Goal: Transaction & Acquisition: Purchase product/service

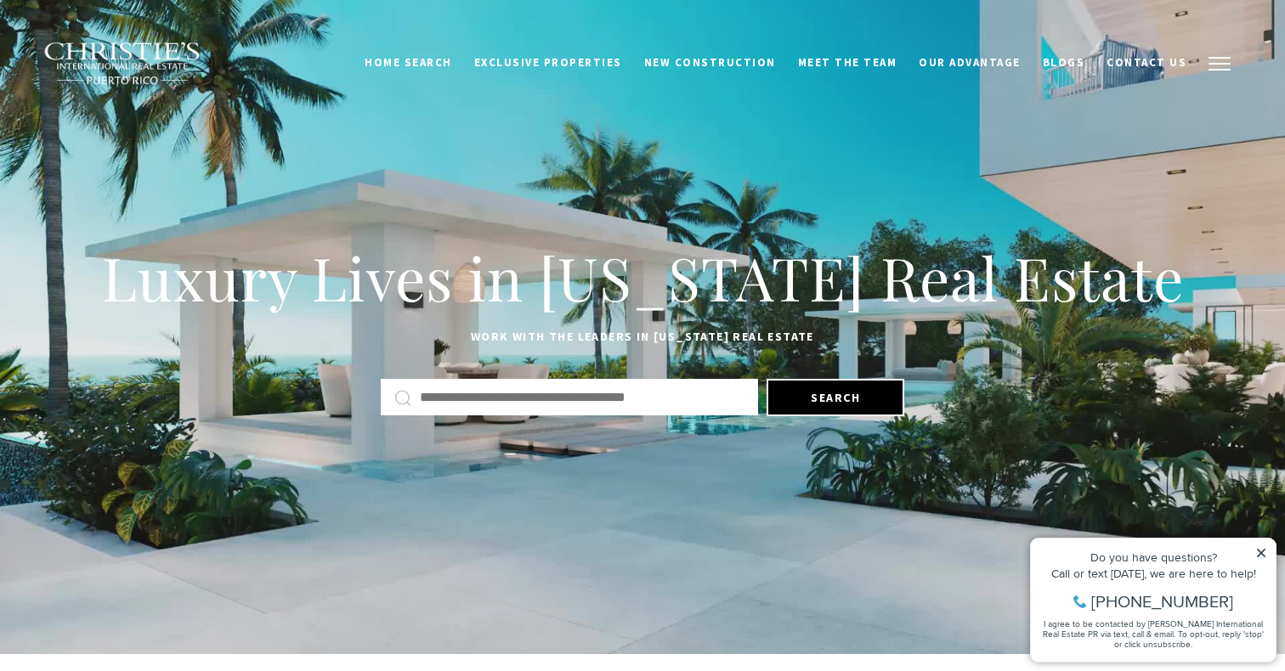
click at [1223, 52] on button "button" at bounding box center [1219, 63] width 44 height 49
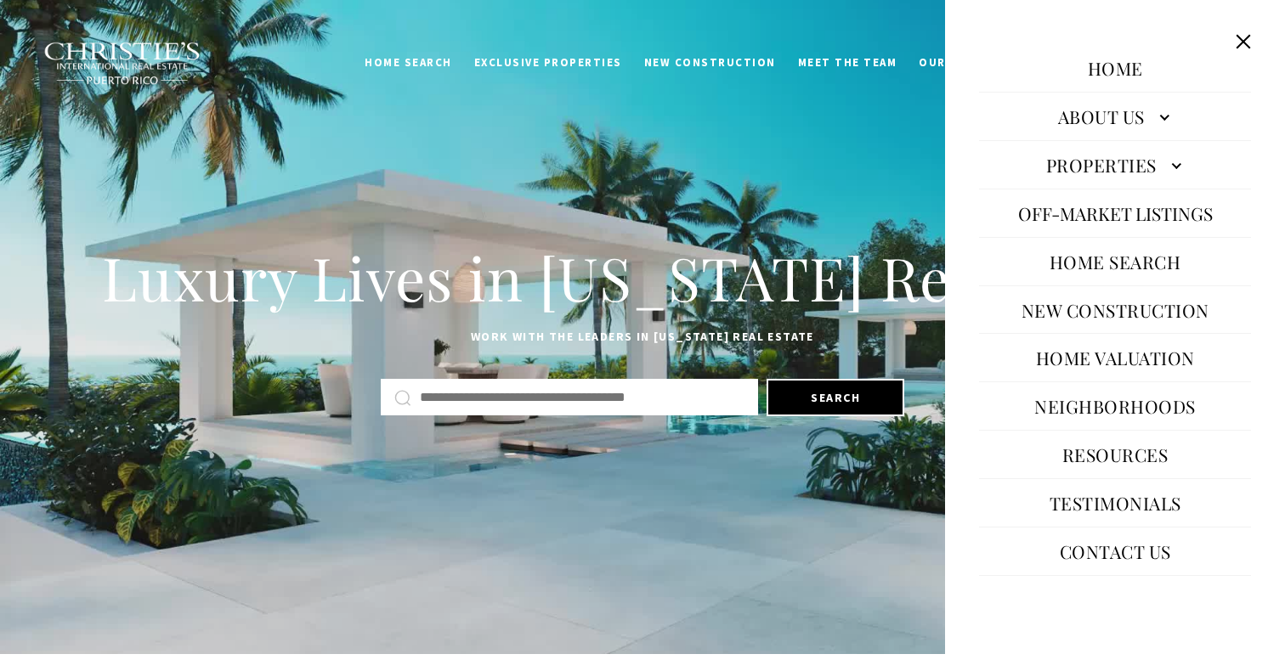
click at [1100, 273] on link "Home Search" at bounding box center [1115, 261] width 149 height 41
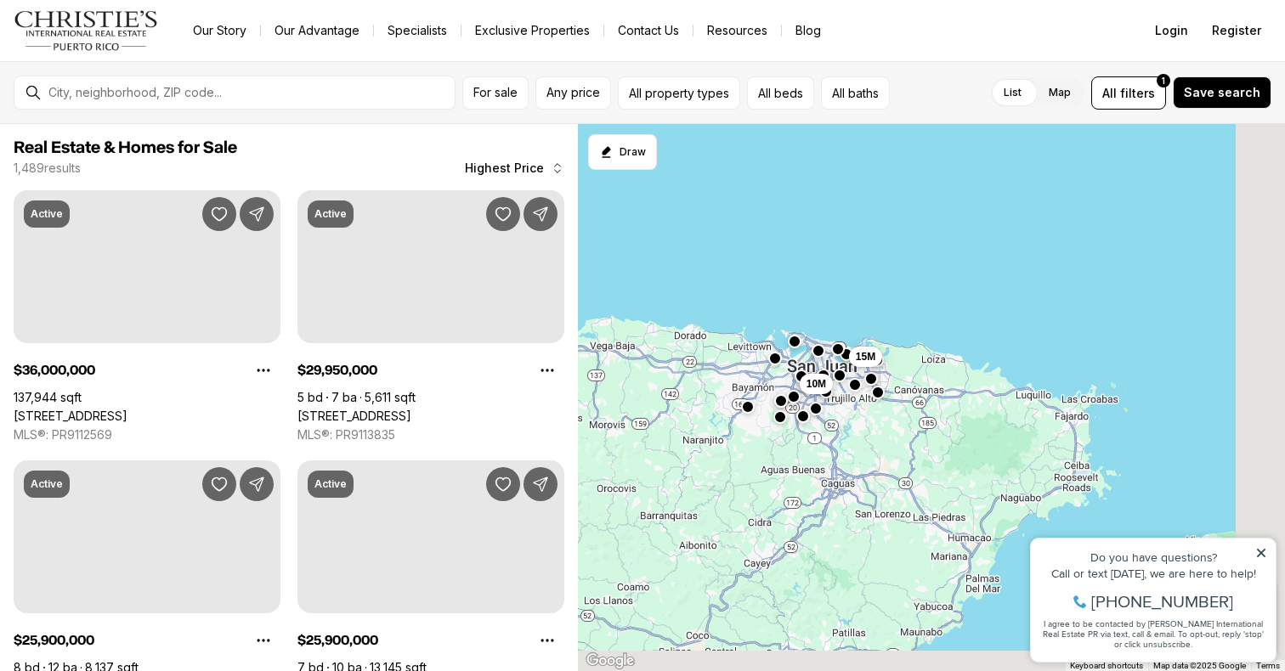
drag, startPoint x: 928, startPoint y: 430, endPoint x: 865, endPoint y: 392, distance: 73.6
click at [865, 392] on div "15M 10M" at bounding box center [931, 398] width 707 height 548
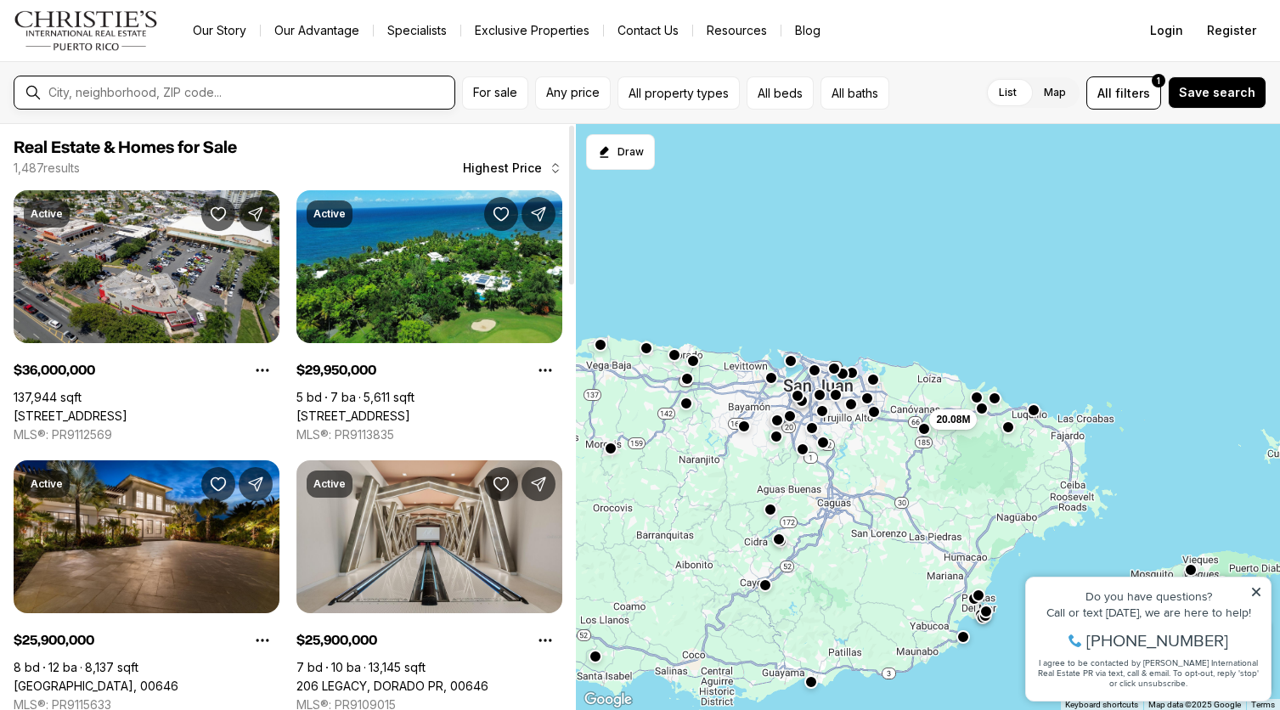
click at [319, 93] on input "text" at bounding box center [247, 93] width 399 height 14
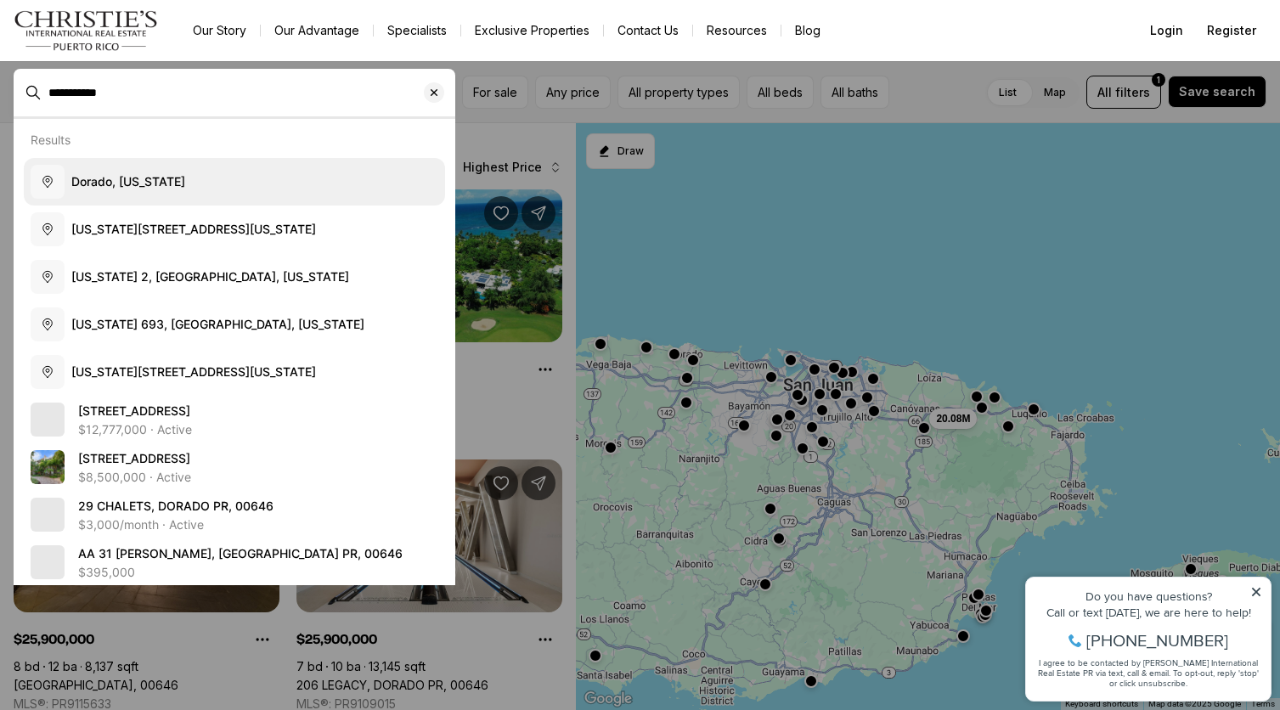
type input "**********"
click at [159, 170] on button "Dorado, Puerto Rico" at bounding box center [234, 182] width 421 height 48
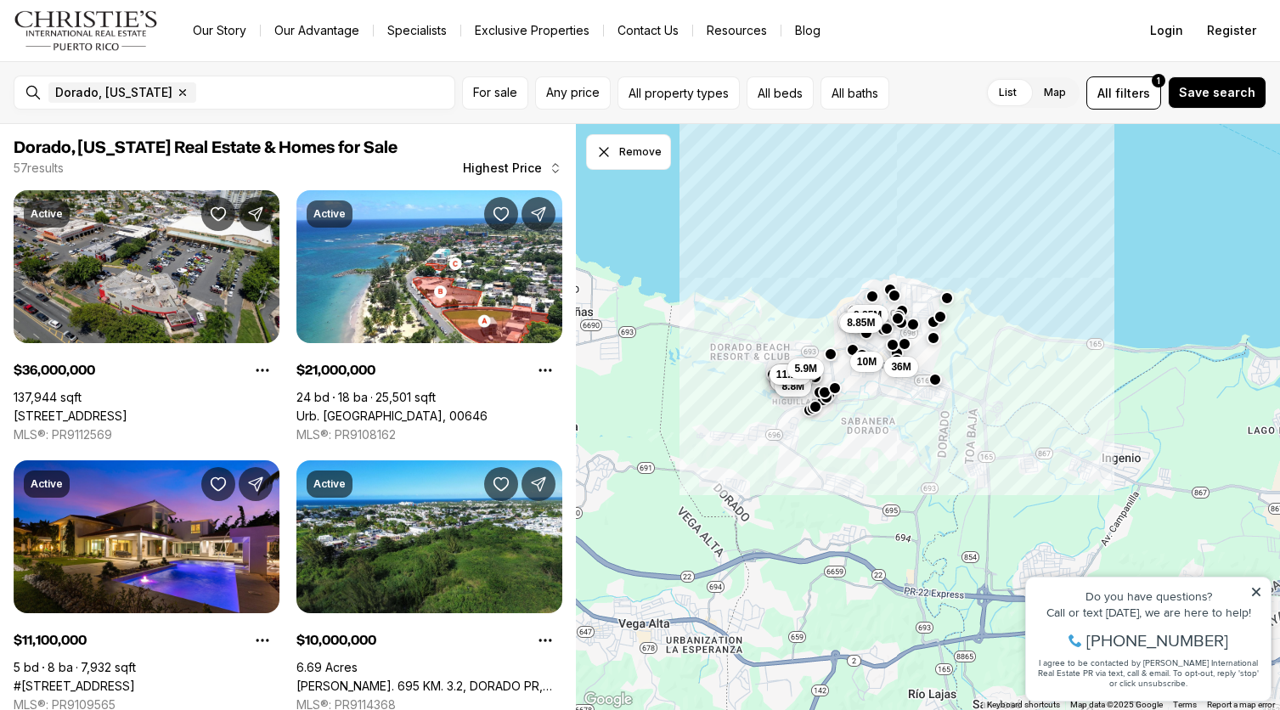
drag, startPoint x: 632, startPoint y: 273, endPoint x: 794, endPoint y: 279, distance: 161.5
click at [795, 278] on div "9.98M 10M 8.3M 8.8M 6M 11.1M 5.9M 21M 10M 8.85M 8.85M 36M" at bounding box center [928, 417] width 704 height 587
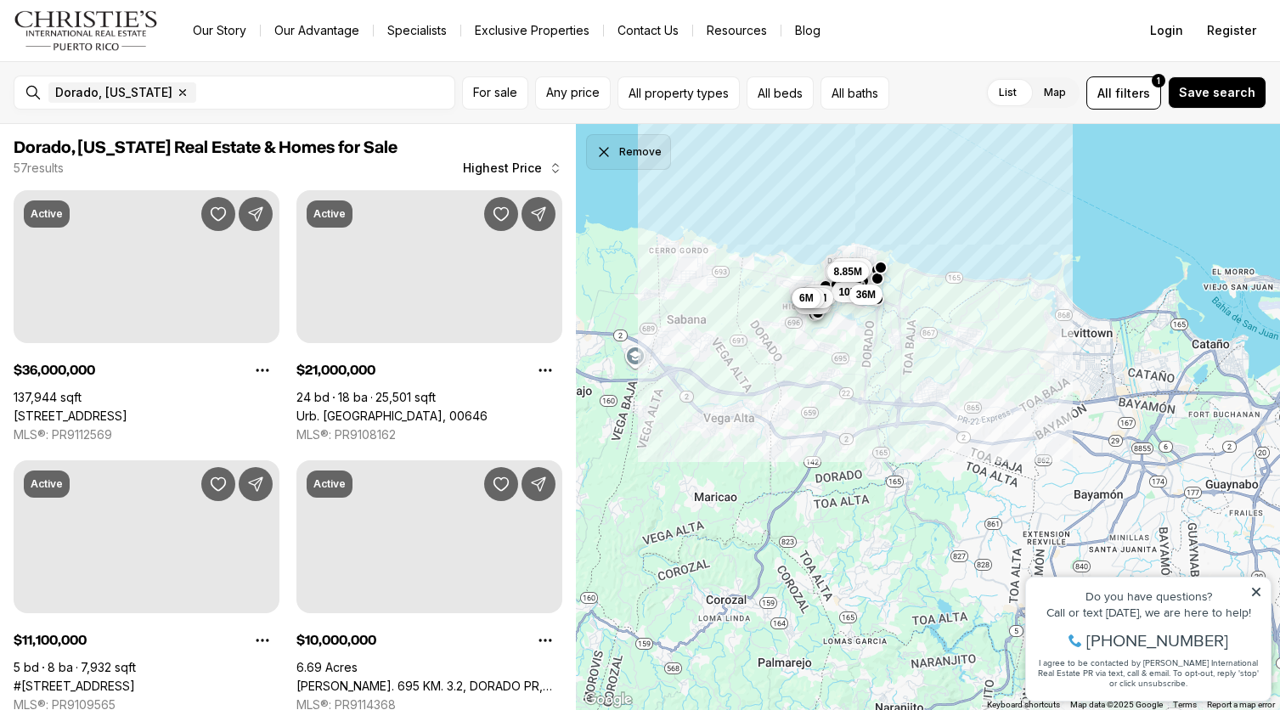
click at [635, 156] on button "Remove" at bounding box center [628, 152] width 85 height 36
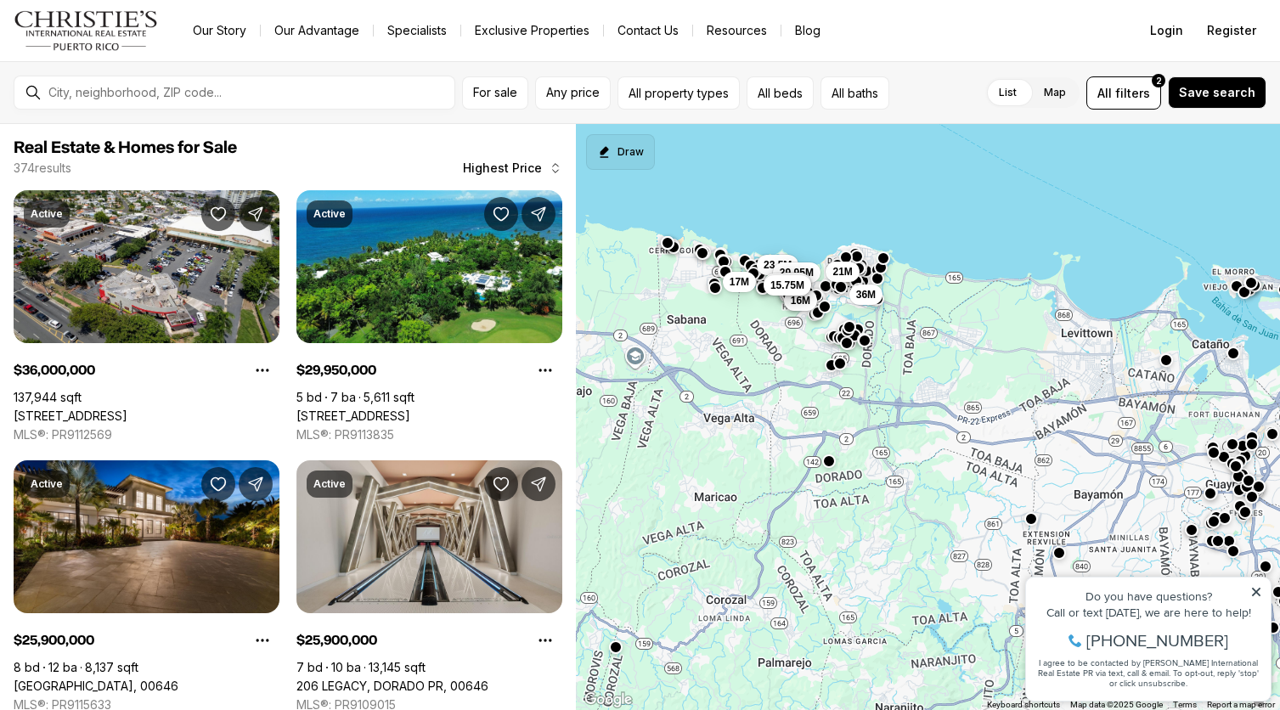
click at [604, 153] on icon "Start drawing" at bounding box center [604, 152] width 8 height 11
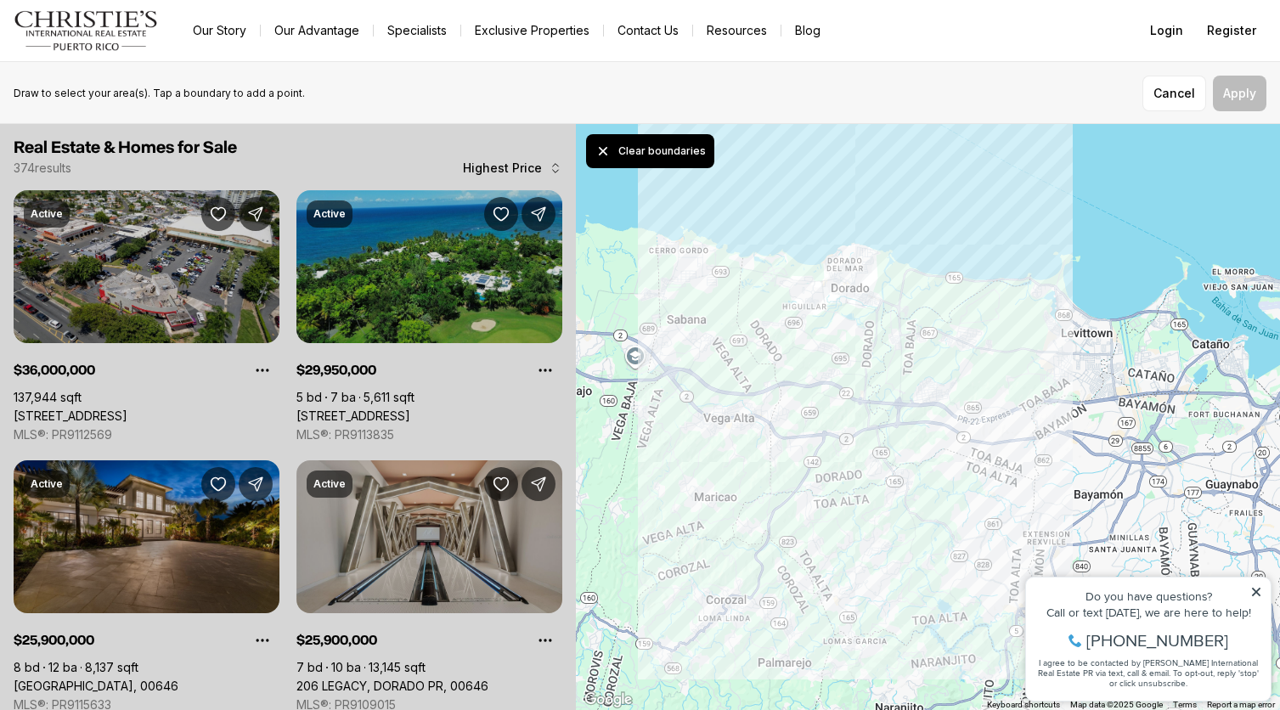
drag, startPoint x: 896, startPoint y: 254, endPoint x: 884, endPoint y: 251, distance: 13.0
click at [884, 251] on div at bounding box center [928, 417] width 704 height 587
click at [1256, 103] on button "Apply" at bounding box center [1240, 94] width 54 height 36
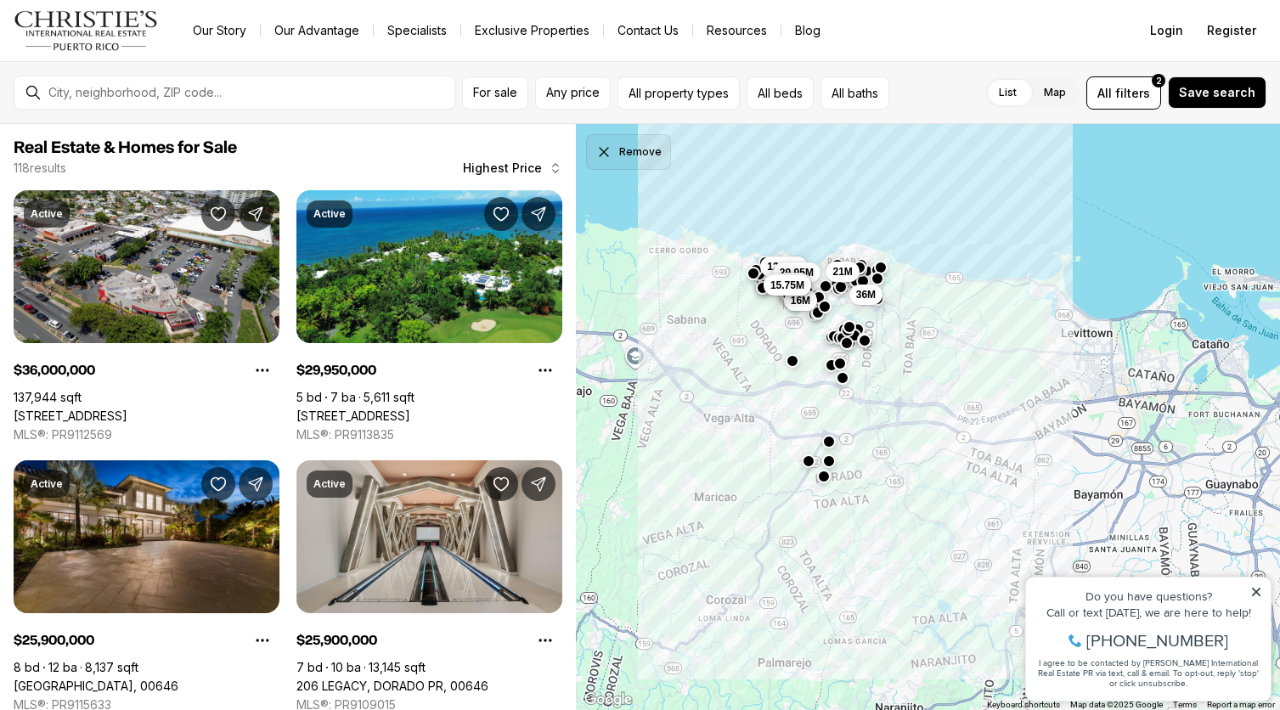
click at [631, 157] on button "Remove" at bounding box center [628, 152] width 85 height 36
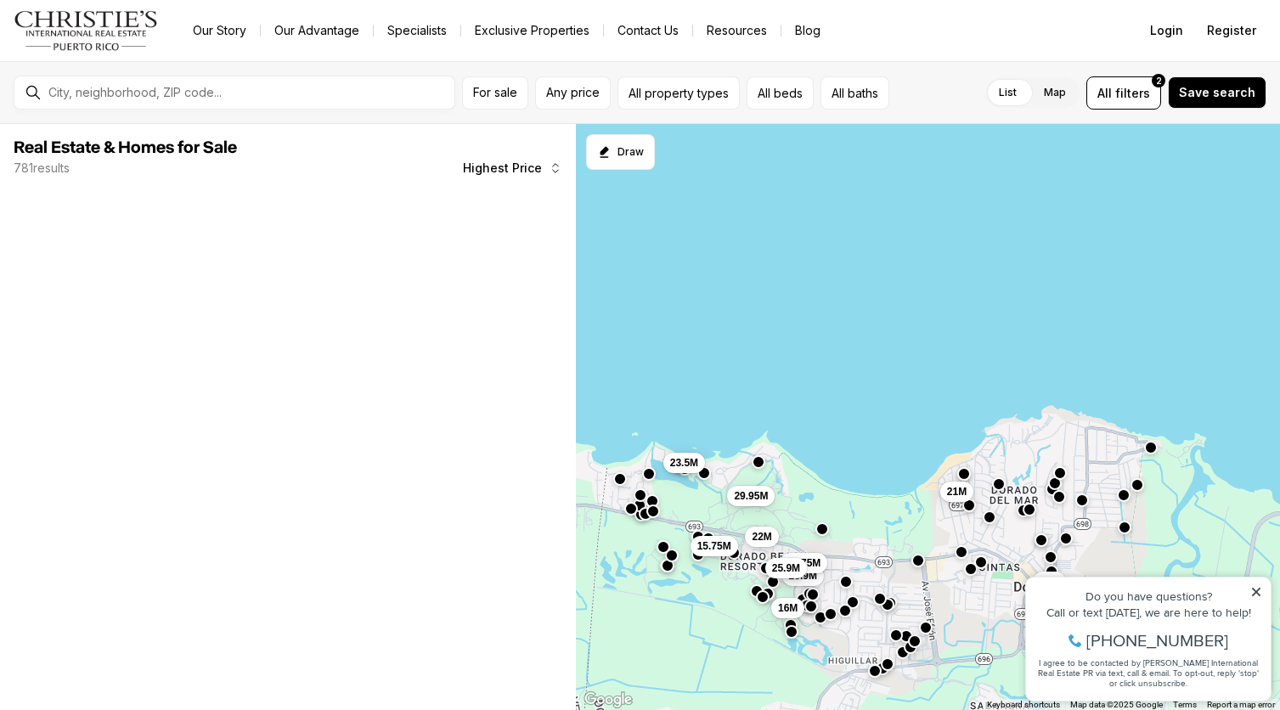
drag, startPoint x: 971, startPoint y: 413, endPoint x: 985, endPoint y: 485, distance: 73.5
click at [985, 485] on div "36M 25.9M 16M 21M 22M 15.75M 29.95M 14.75M 25.9M 23.5M" at bounding box center [928, 417] width 704 height 587
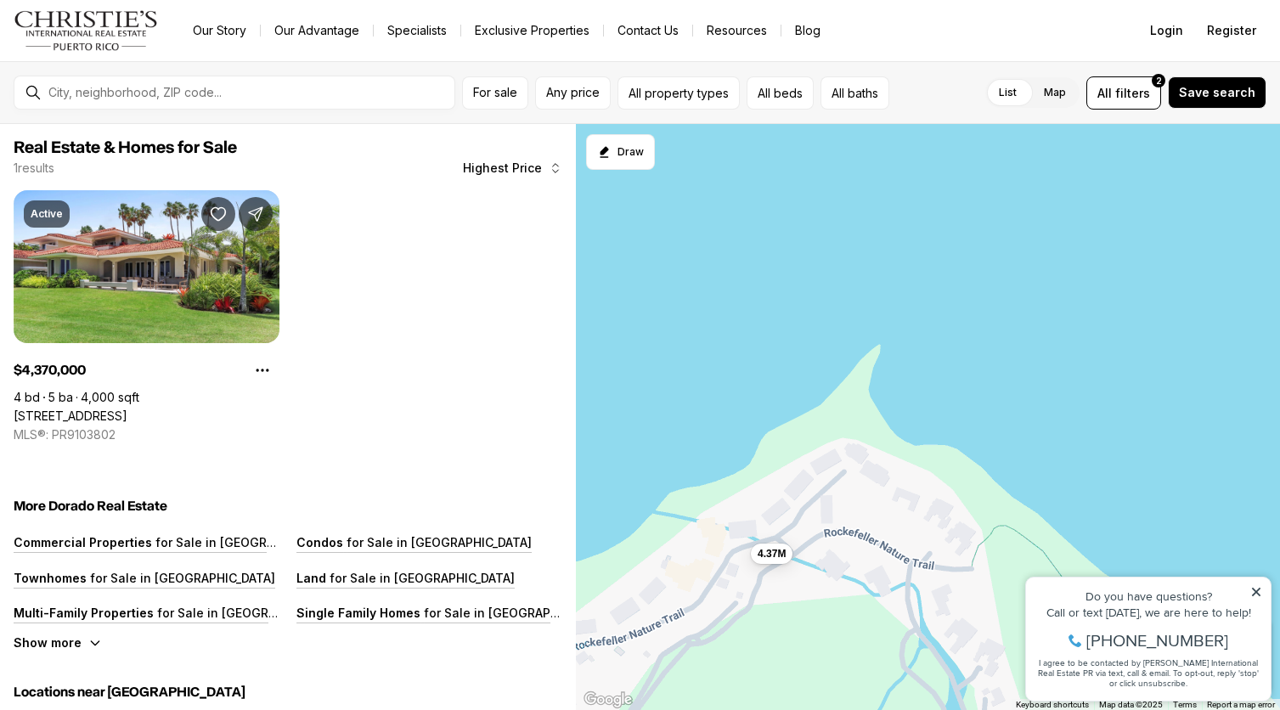
drag, startPoint x: 778, startPoint y: 471, endPoint x: 849, endPoint y: 420, distance: 87.0
click at [850, 420] on div "4.37M" at bounding box center [928, 417] width 704 height 587
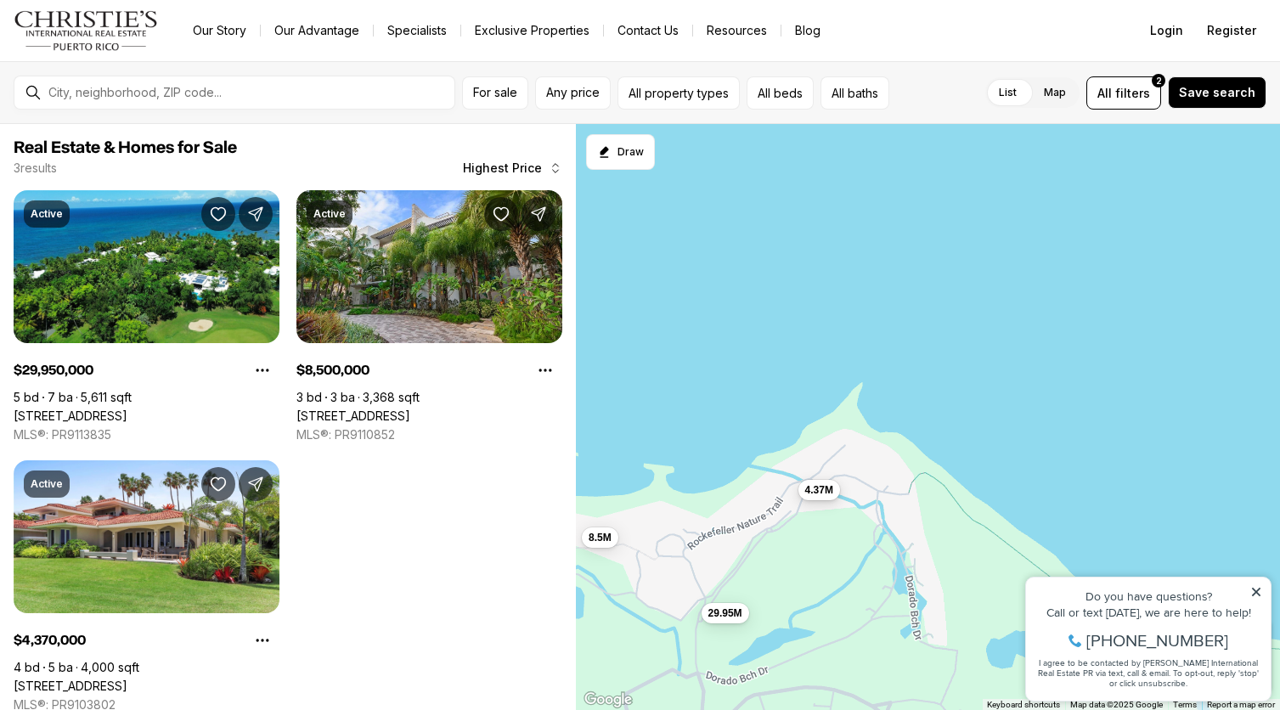
click at [823, 491] on span "4.37M" at bounding box center [819, 490] width 28 height 14
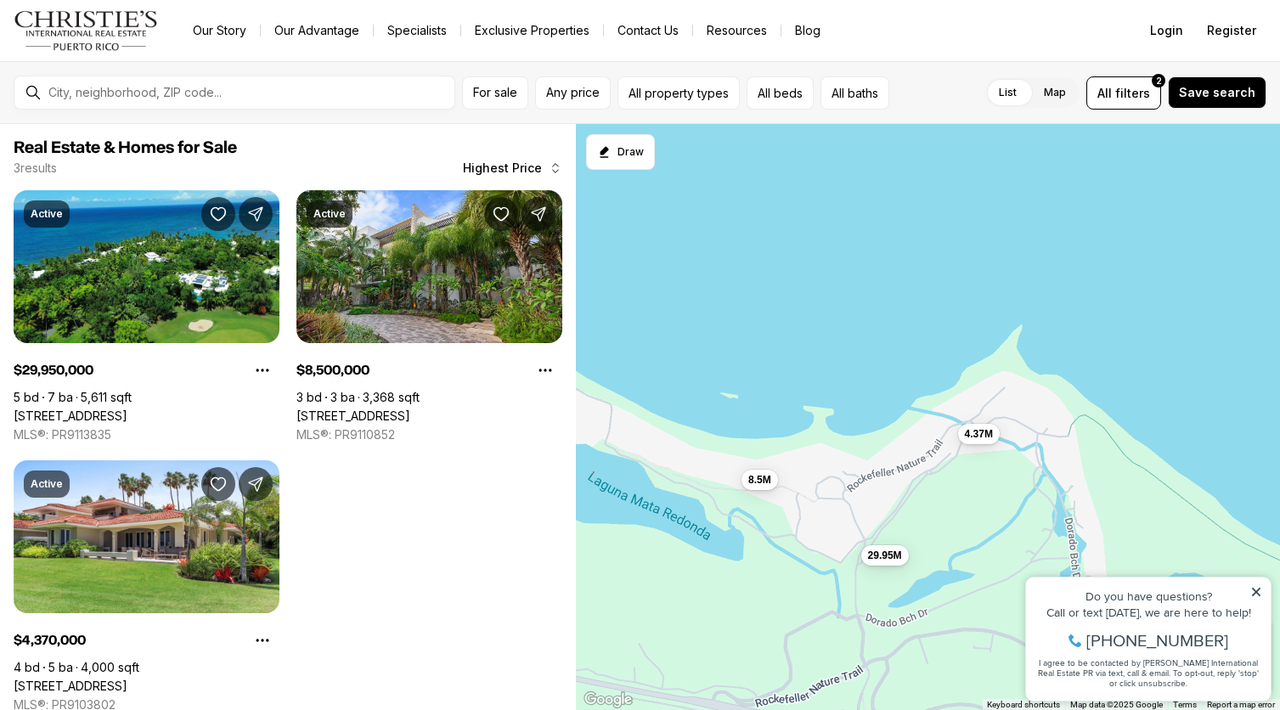
drag, startPoint x: 756, startPoint y: 512, endPoint x: 903, endPoint y: 461, distance: 155.6
click at [911, 457] on div "4.37M 29.95M 8.5M" at bounding box center [928, 417] width 704 height 587
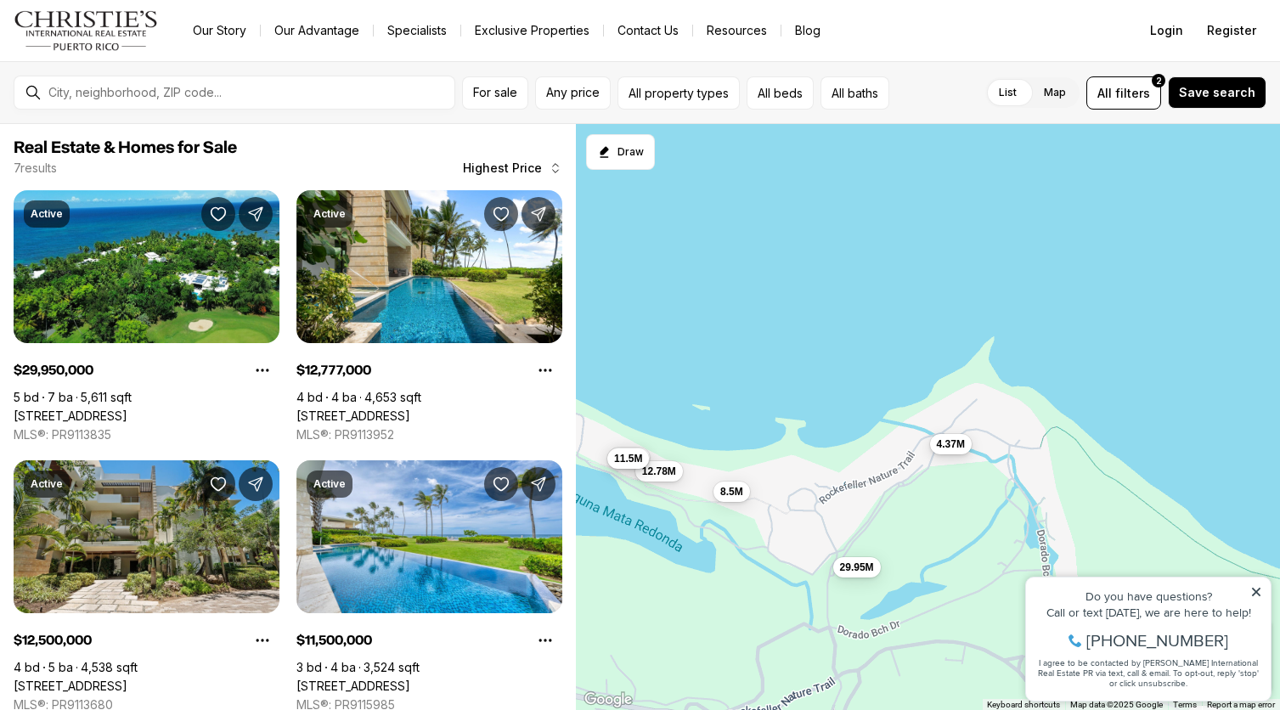
click at [942, 440] on span "4.37M" at bounding box center [950, 445] width 28 height 14
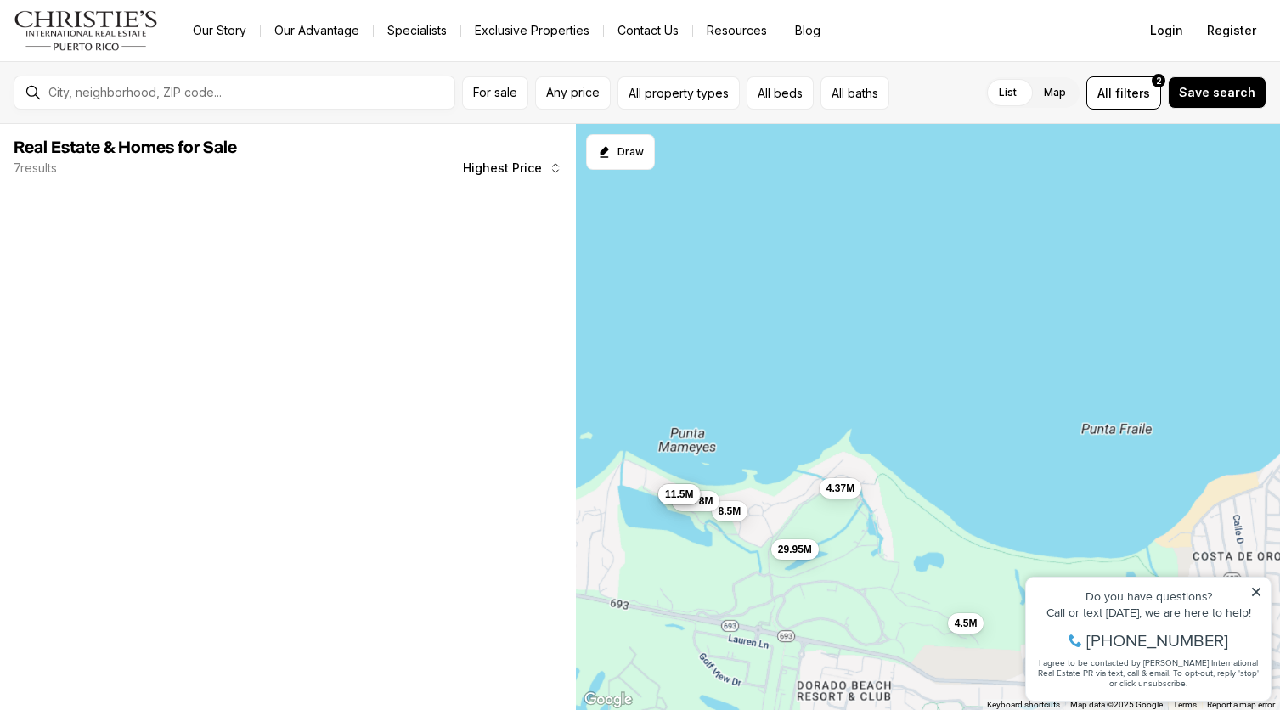
drag, startPoint x: 704, startPoint y: 638, endPoint x: 708, endPoint y: 577, distance: 61.3
click at [708, 577] on div "4.37M 29.95M 8.5M 12.78M 12.5M 11.5M 4.5M" at bounding box center [928, 417] width 704 height 587
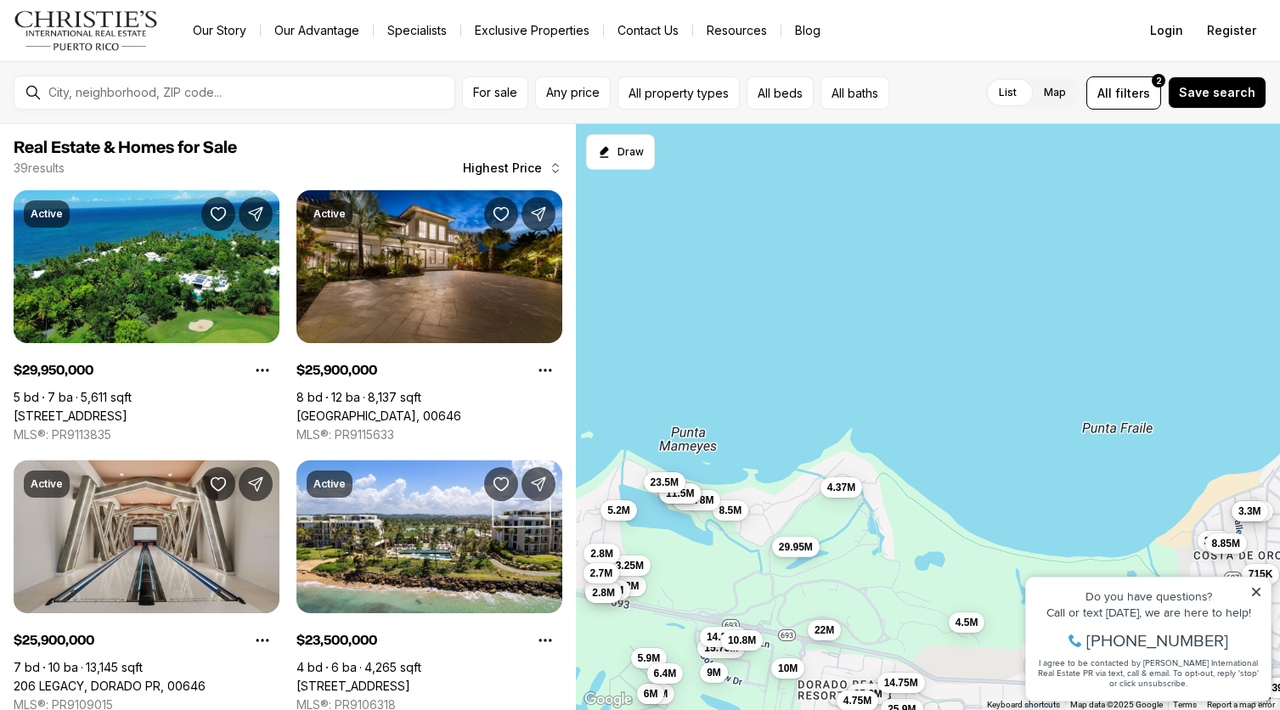
click at [792, 548] on span "29.95M" at bounding box center [795, 547] width 34 height 14
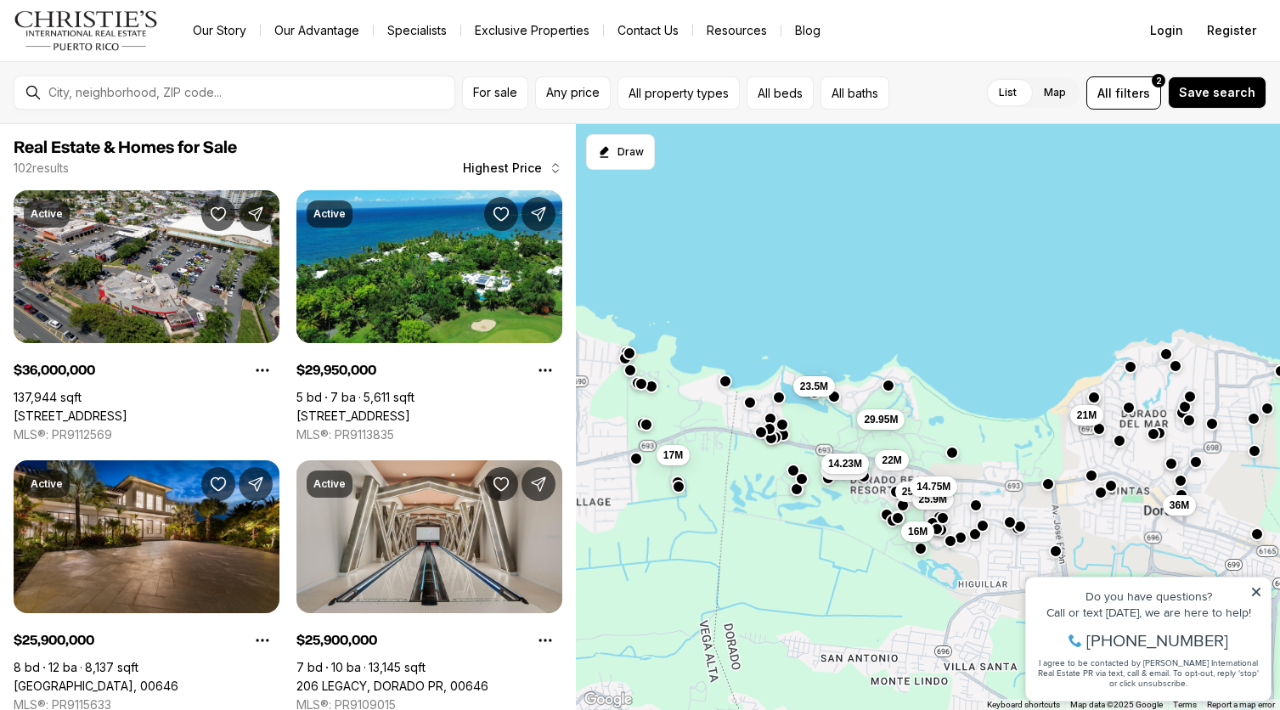
drag, startPoint x: 896, startPoint y: 596, endPoint x: 928, endPoint y: 423, distance: 176.2
click at [928, 423] on div "29.95M 23.5M 22M 21M 15.75M 14.23M 25.9M 25.9M 14.75M 36M 17M 16M" at bounding box center [928, 417] width 704 height 587
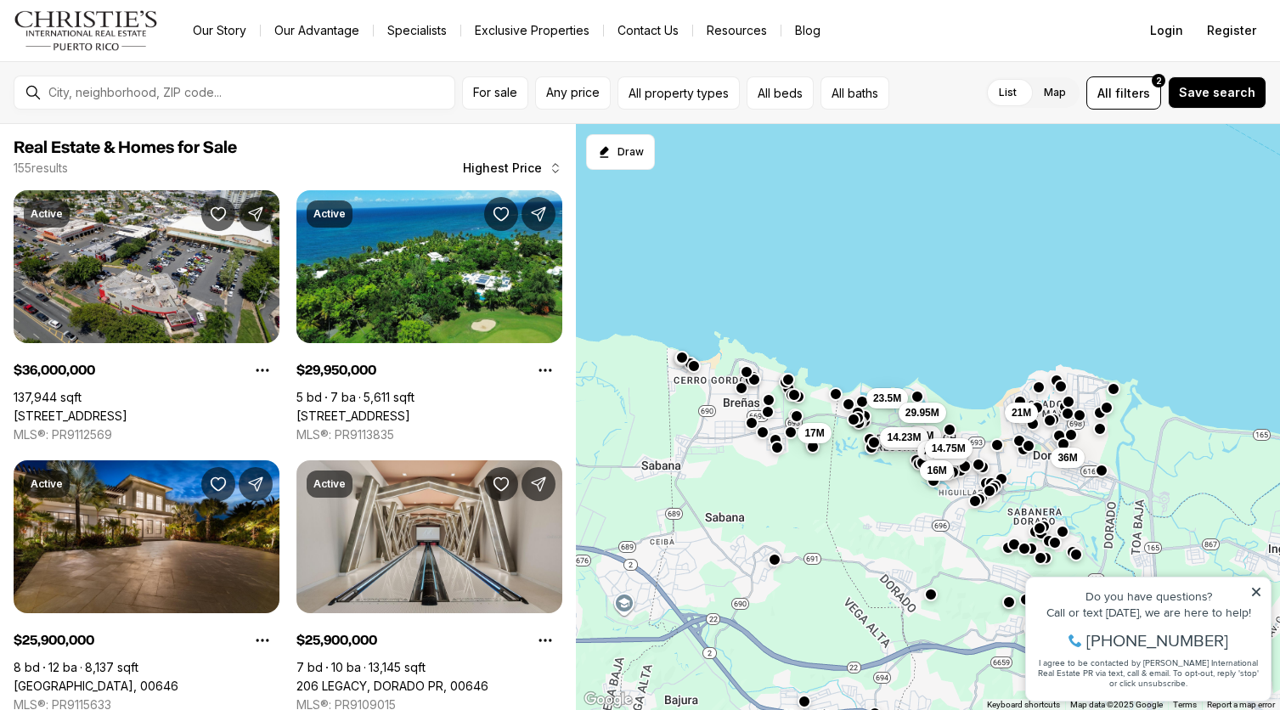
click at [921, 410] on span "29.95M" at bounding box center [922, 413] width 34 height 14
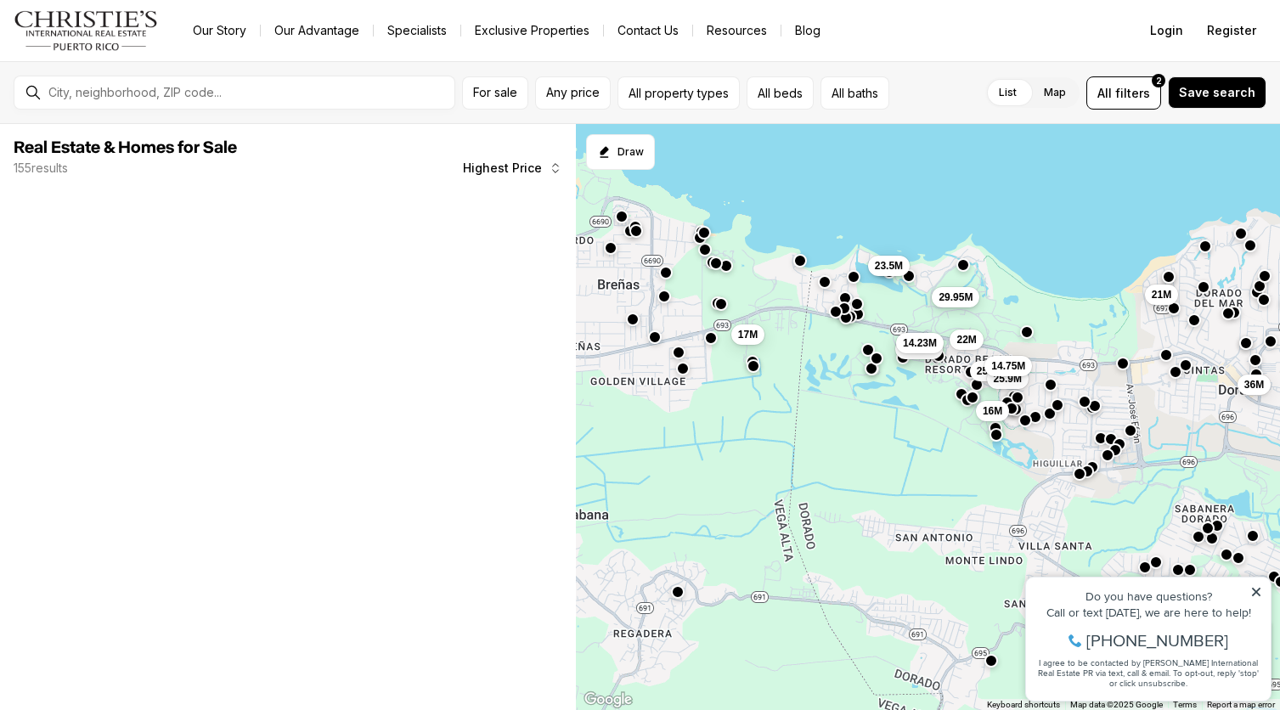
click at [947, 298] on span "29.95M" at bounding box center [956, 297] width 34 height 14
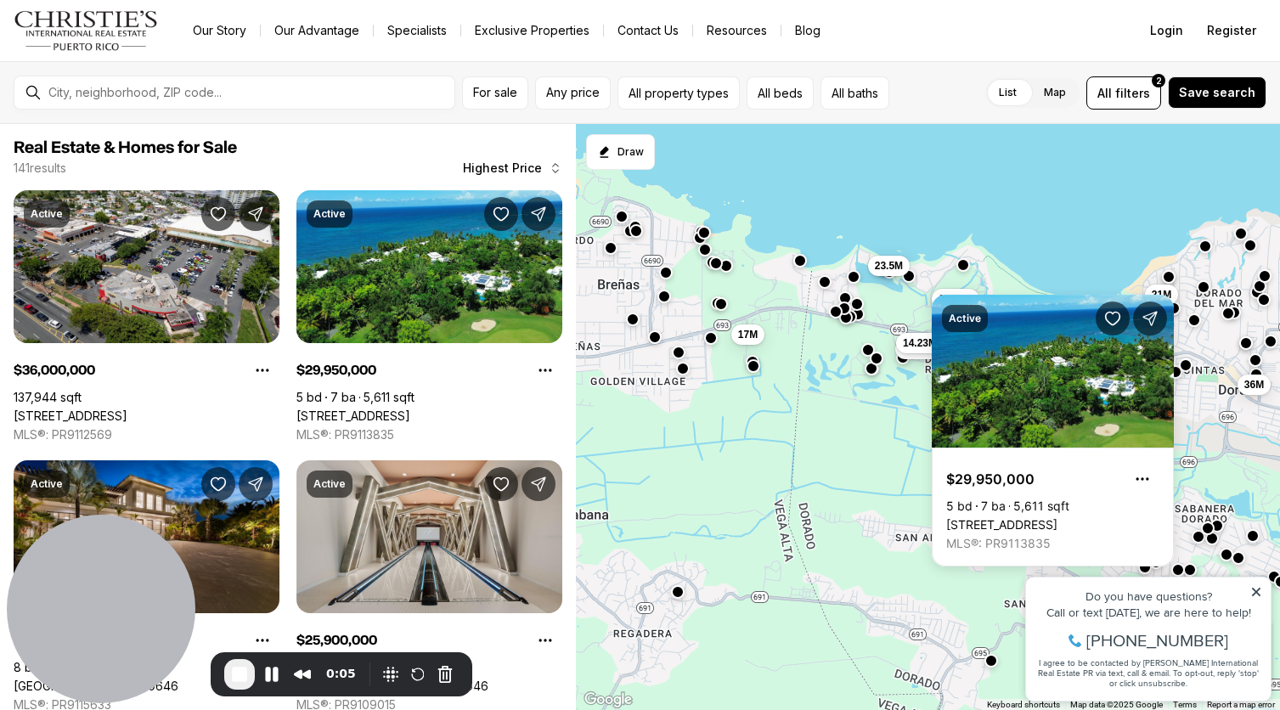
click at [901, 317] on div "29.95M 23.5M 22M 21M 15.75M 14.23M 25.9M 25.9M 14.75M 36M 17M 16M" at bounding box center [928, 417] width 704 height 587
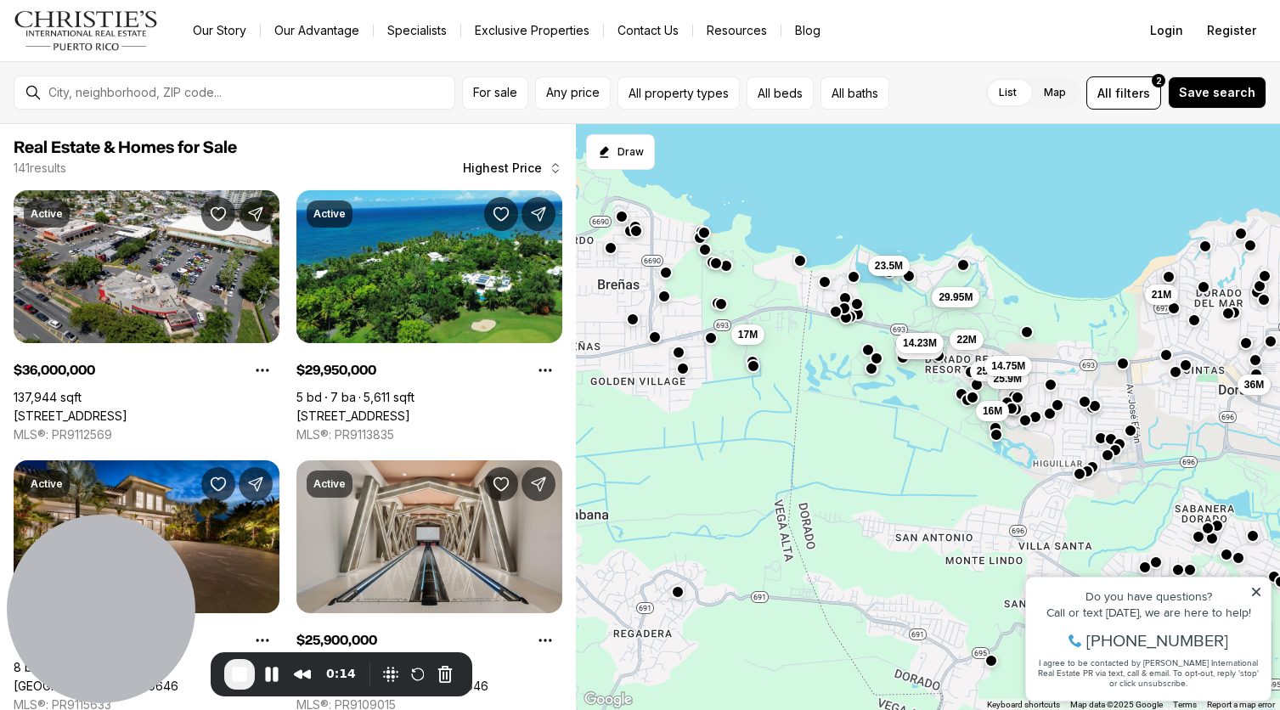
click at [961, 296] on span "29.95M" at bounding box center [956, 297] width 34 height 14
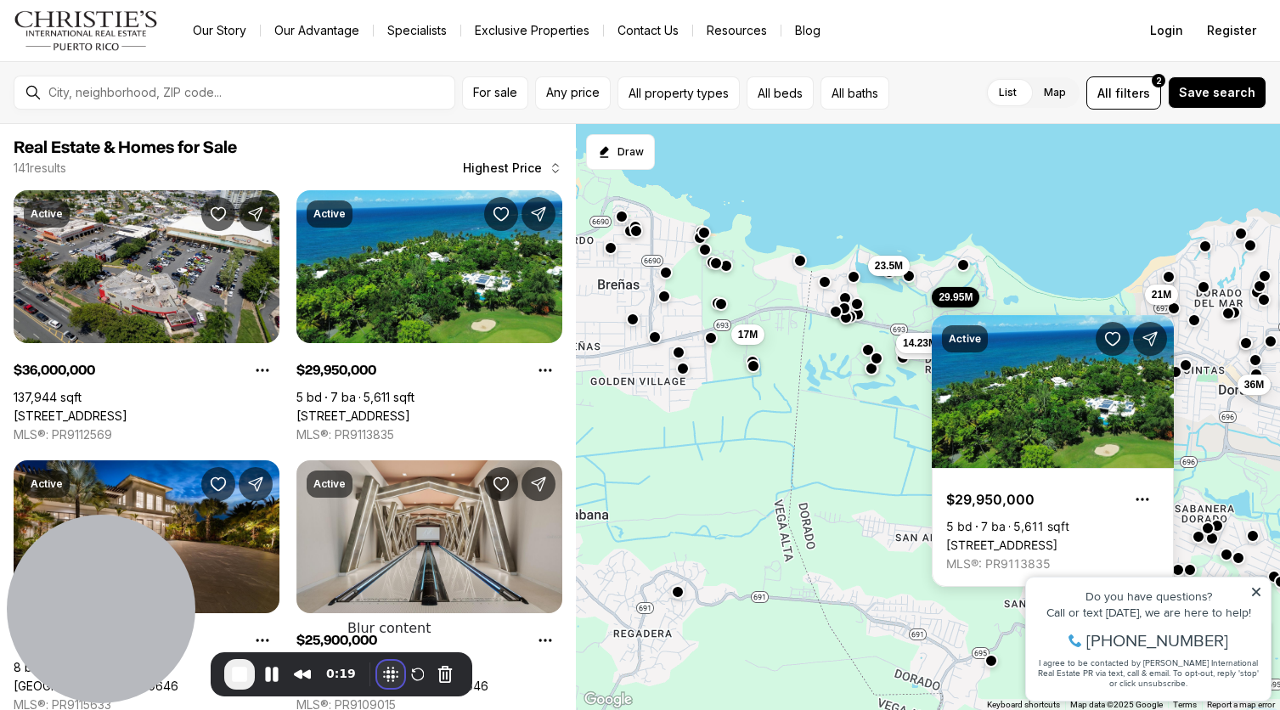
click at [384, 670] on button "Blur Content" at bounding box center [390, 674] width 27 height 27
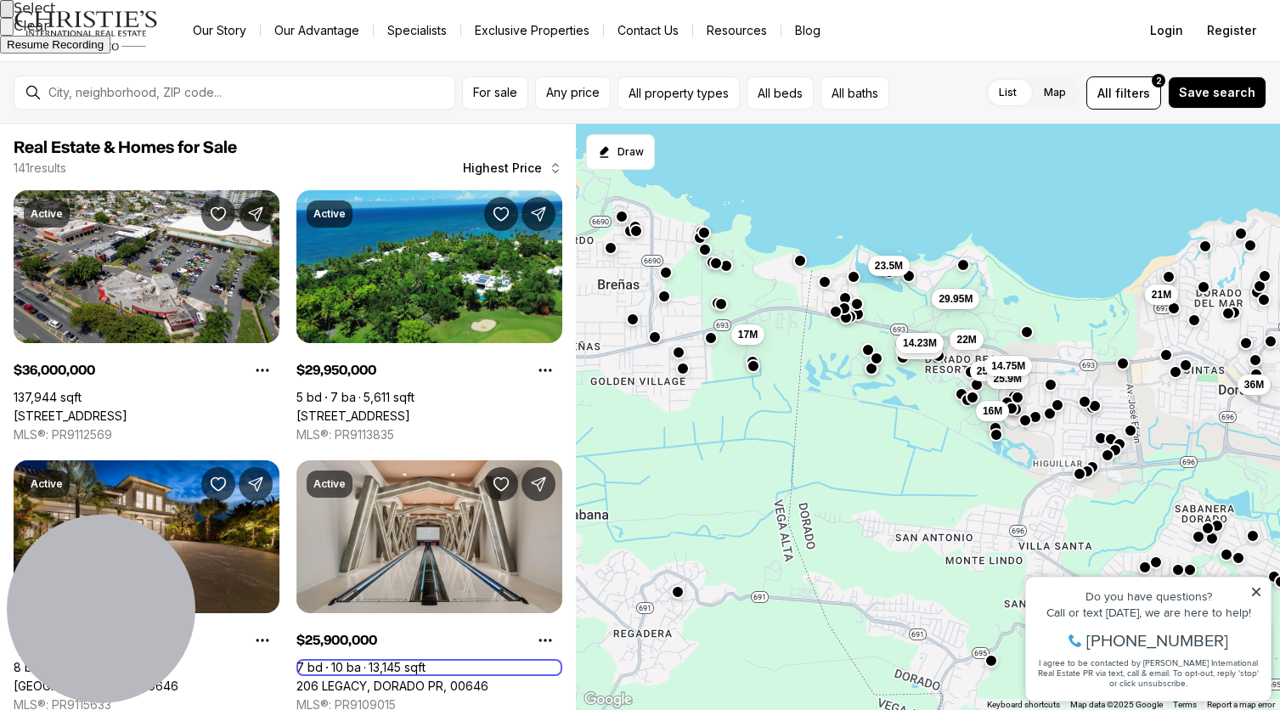
click at [14, 36] on button "Select to clear all blurs" at bounding box center [7, 27] width 14 height 18
click at [104, 51] on span "Resume Recording" at bounding box center [55, 44] width 97 height 13
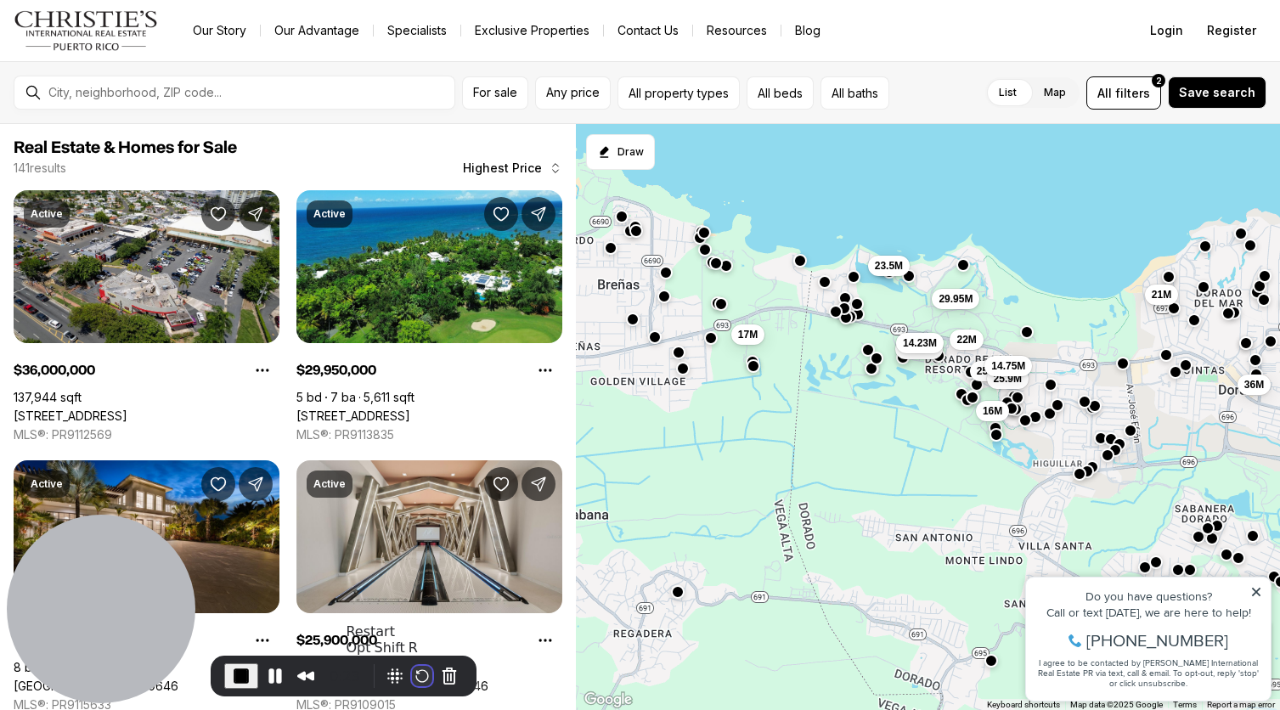
click at [412, 667] on button "Restart Recording" at bounding box center [422, 676] width 20 height 20
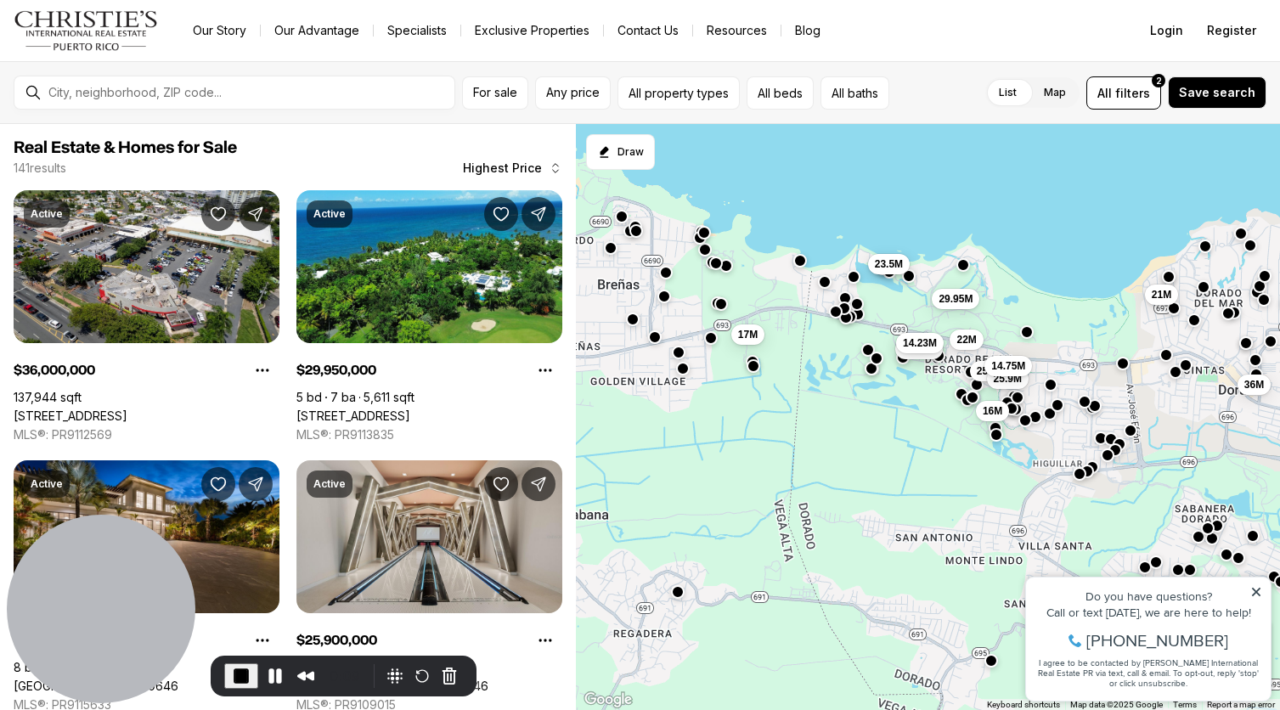
click at [893, 271] on button "23.5M" at bounding box center [888, 264] width 42 height 20
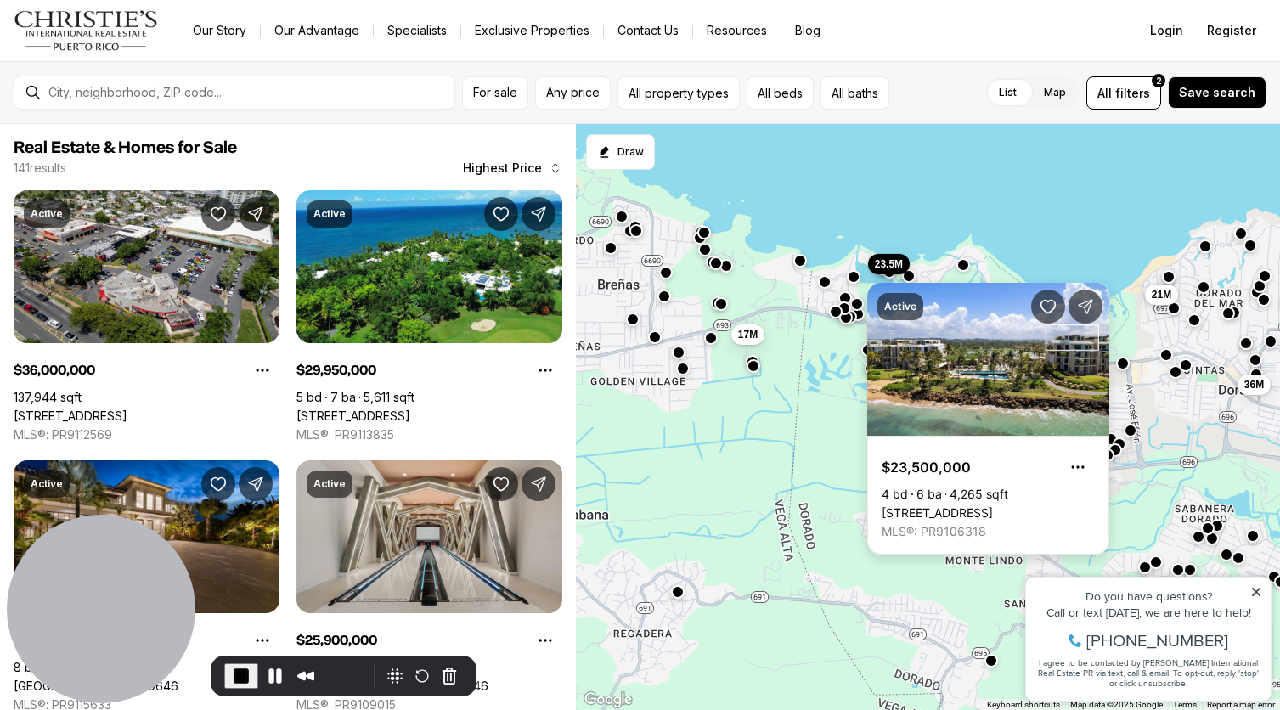
click at [993, 513] on link "[STREET_ADDRESS]" at bounding box center [937, 513] width 111 height 15
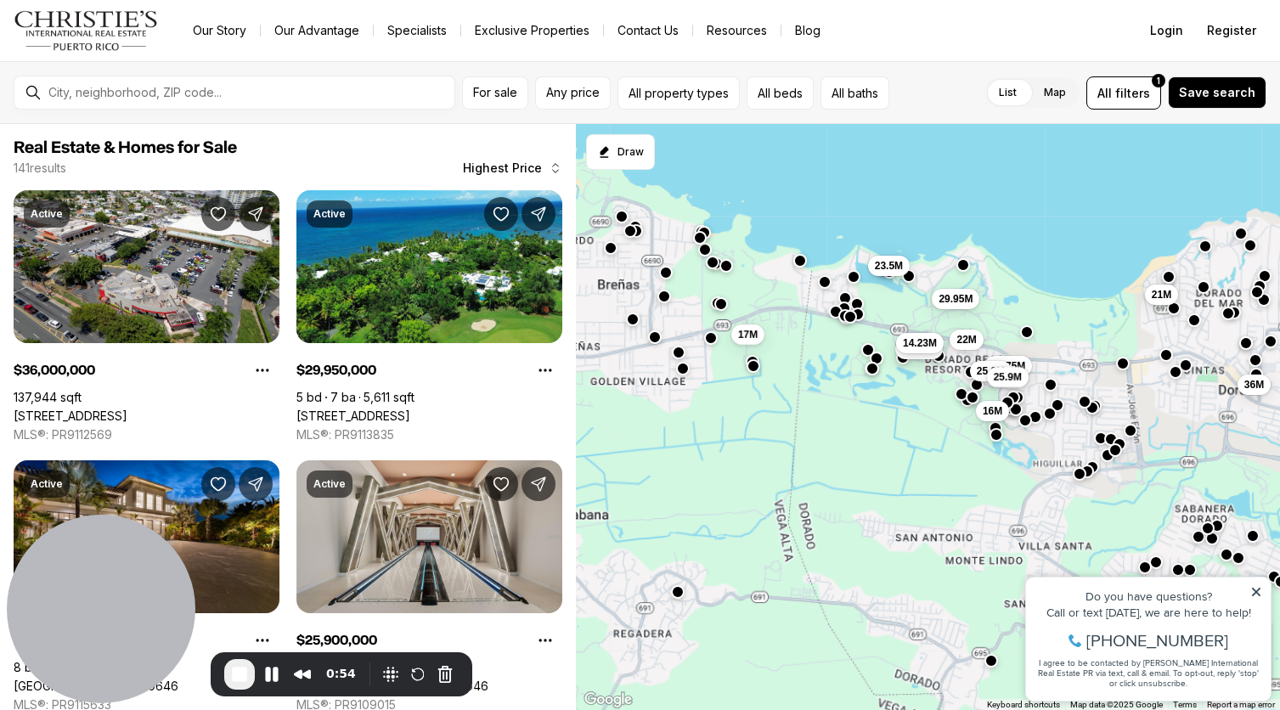
click at [1013, 379] on span "25.9M" at bounding box center [1007, 377] width 28 height 14
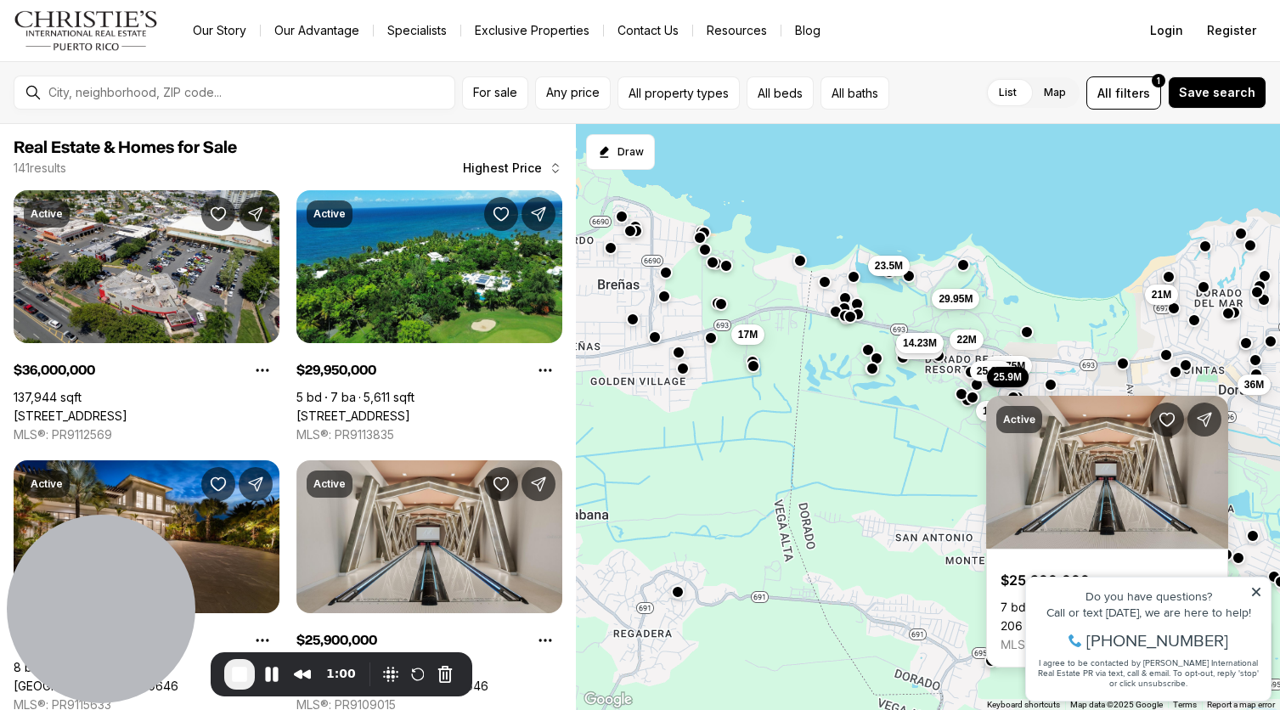
click at [958, 271] on div at bounding box center [963, 265] width 14 height 14
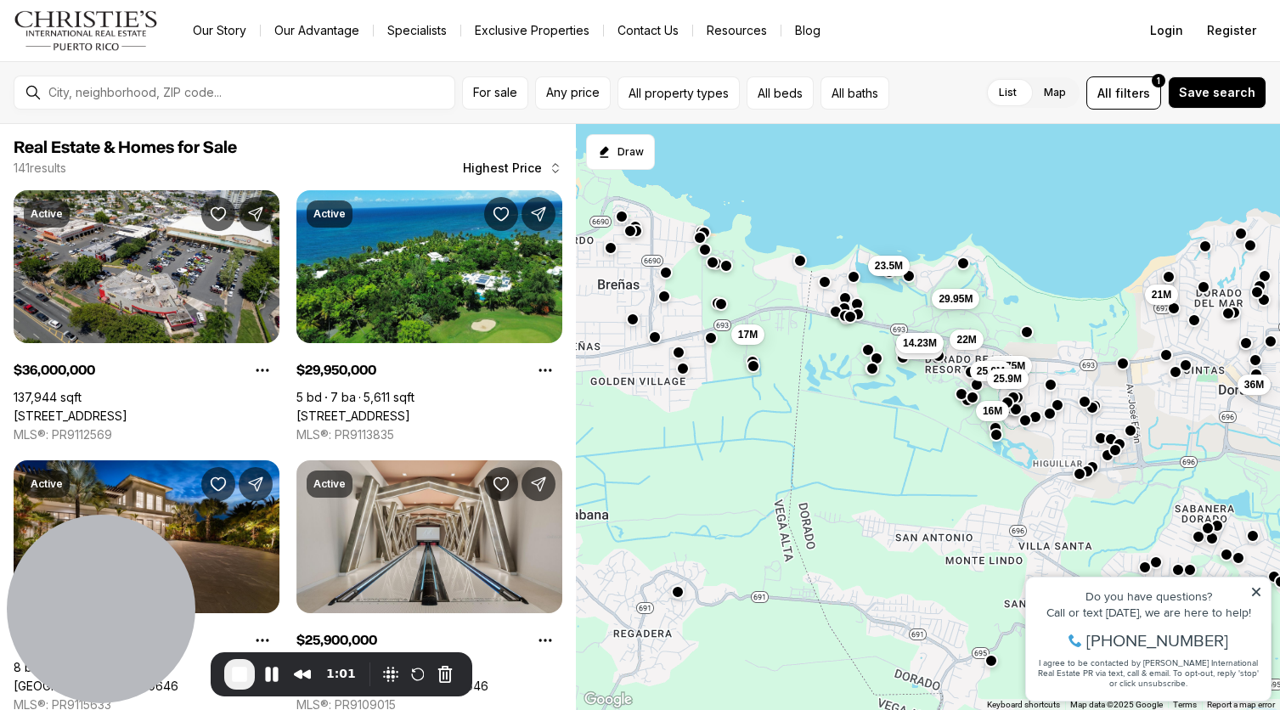
click at [963, 266] on button "button" at bounding box center [963, 264] width 14 height 14
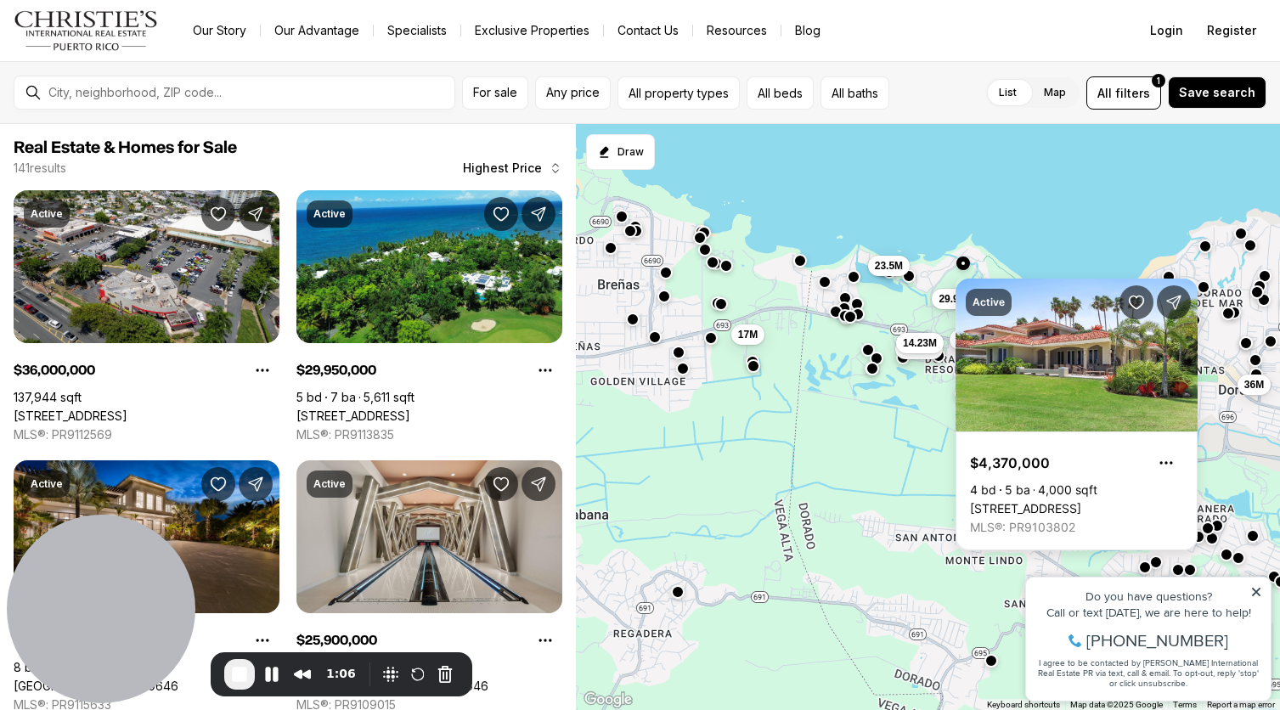
click at [902, 455] on div "21M 36M 17M 22M 15.75M 14.23M 14.75M 25.9M 16M 25.9M 23.5M 29.95M" at bounding box center [928, 417] width 704 height 587
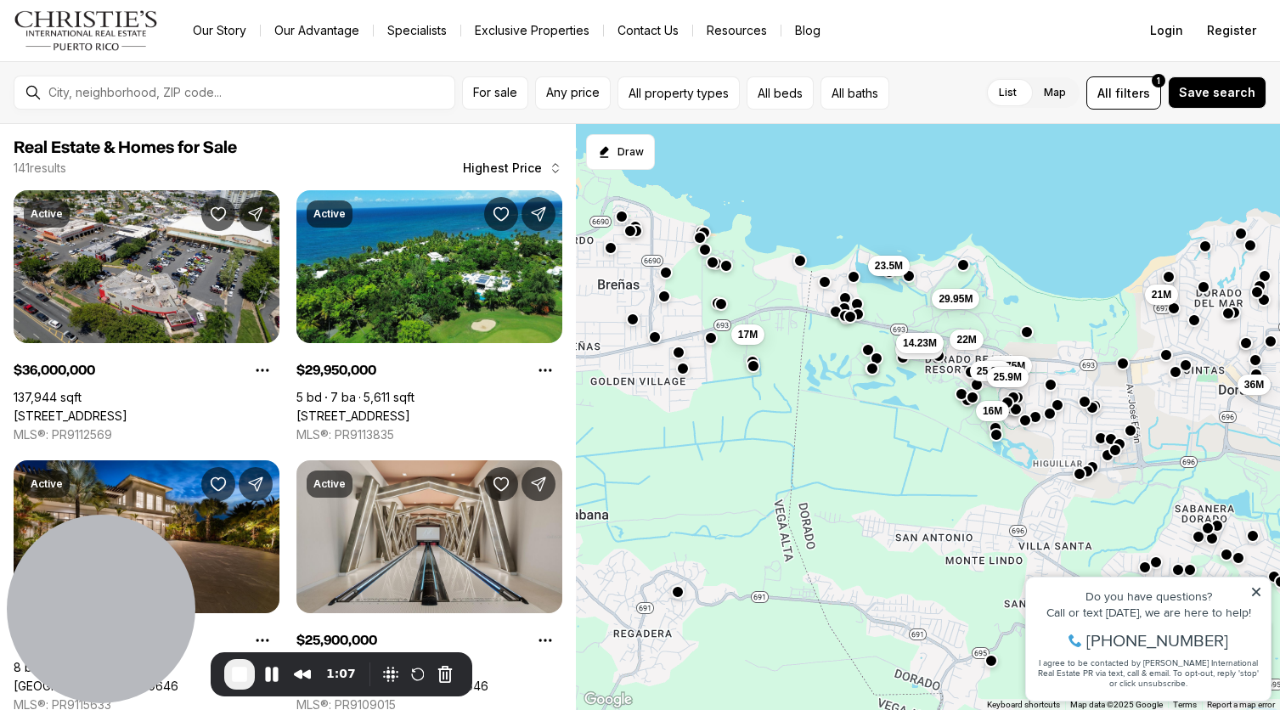
click at [995, 371] on span "25.9M" at bounding box center [1007, 377] width 28 height 14
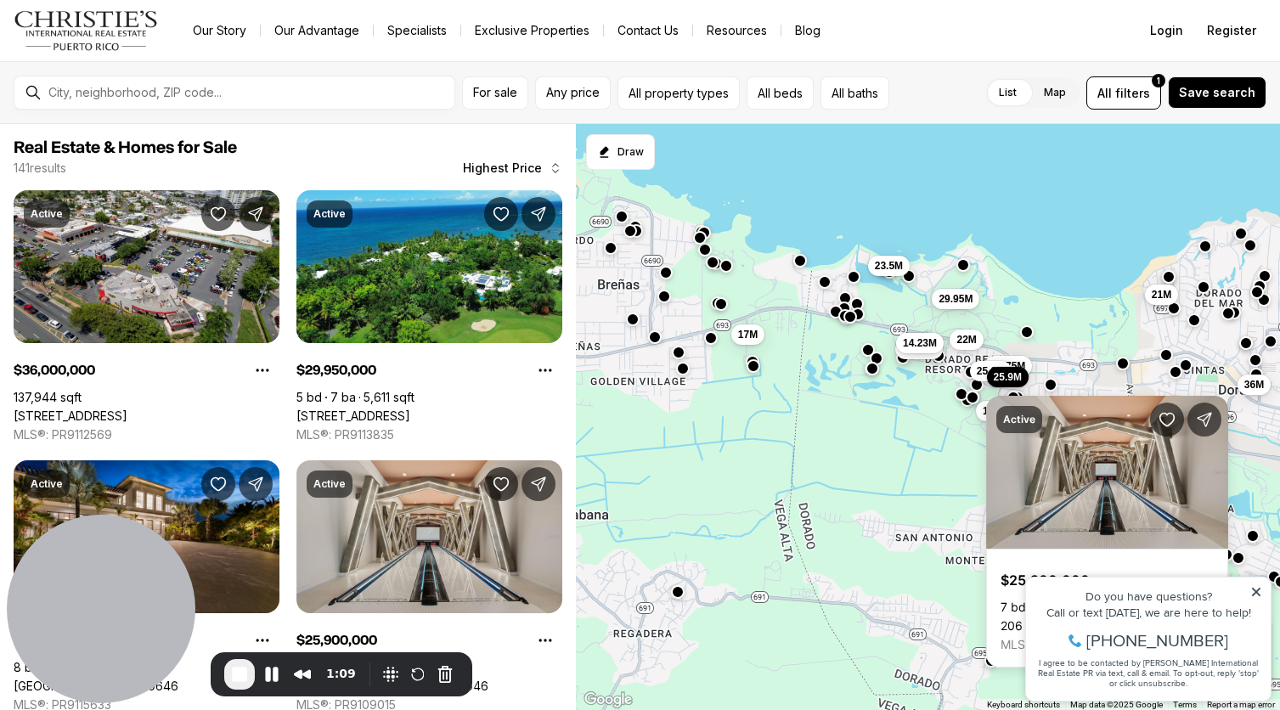
click at [1263, 591] on div "Do you have questions? Call or text [DATE], we are here to help! [PHONE_NUMBER]…" at bounding box center [1148, 639] width 245 height 123
click at [1257, 591] on icon at bounding box center [1256, 592] width 8 height 8
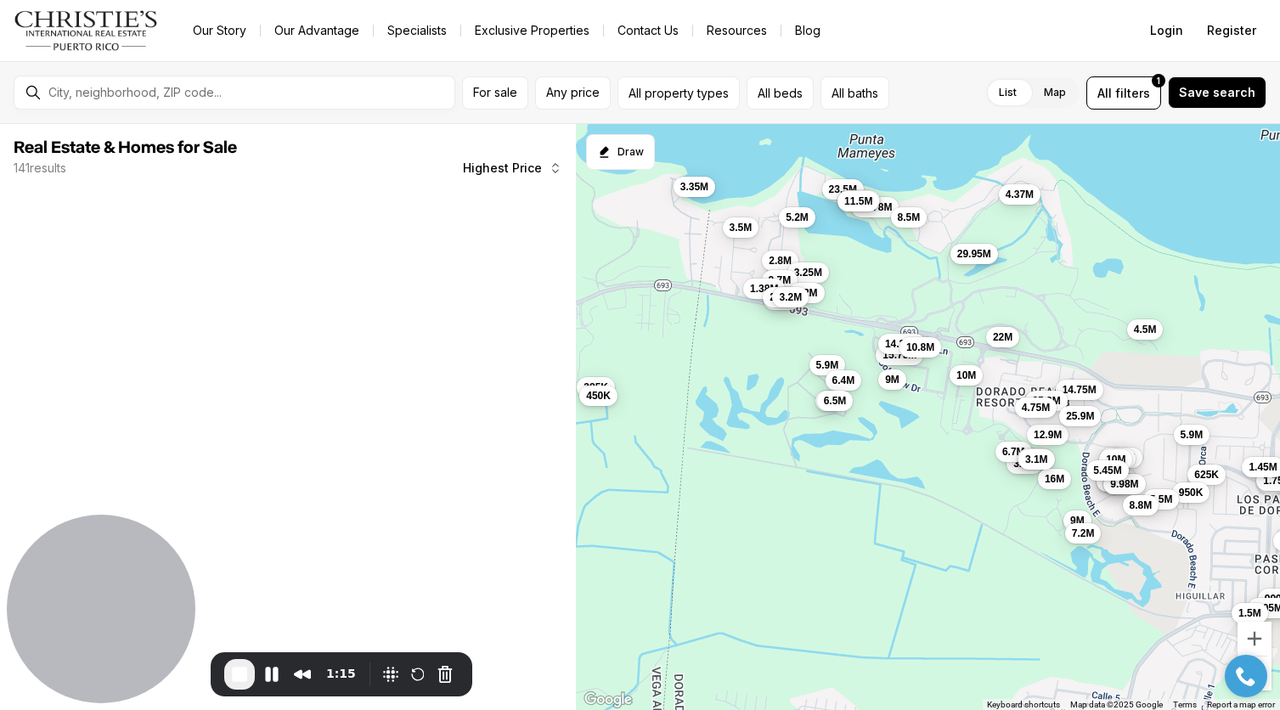
click at [972, 261] on button "29.95M" at bounding box center [974, 253] width 48 height 20
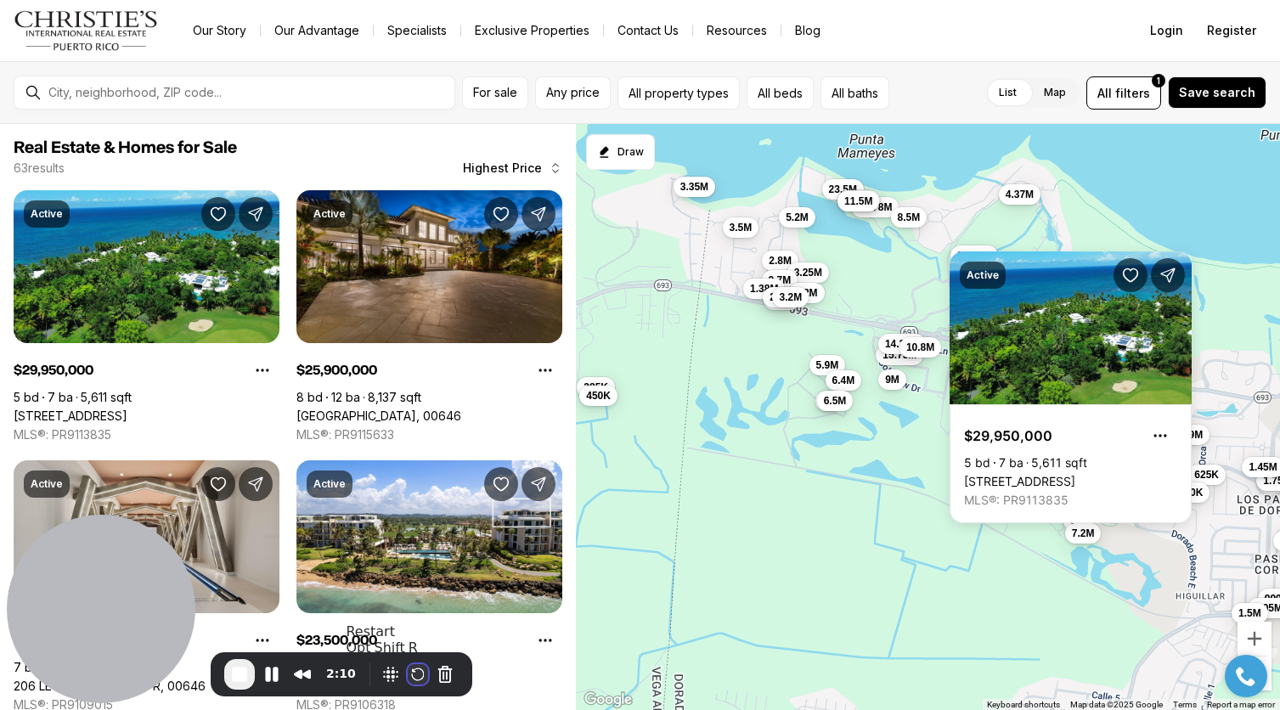
click at [415, 670] on button "Restart Recording" at bounding box center [418, 674] width 20 height 20
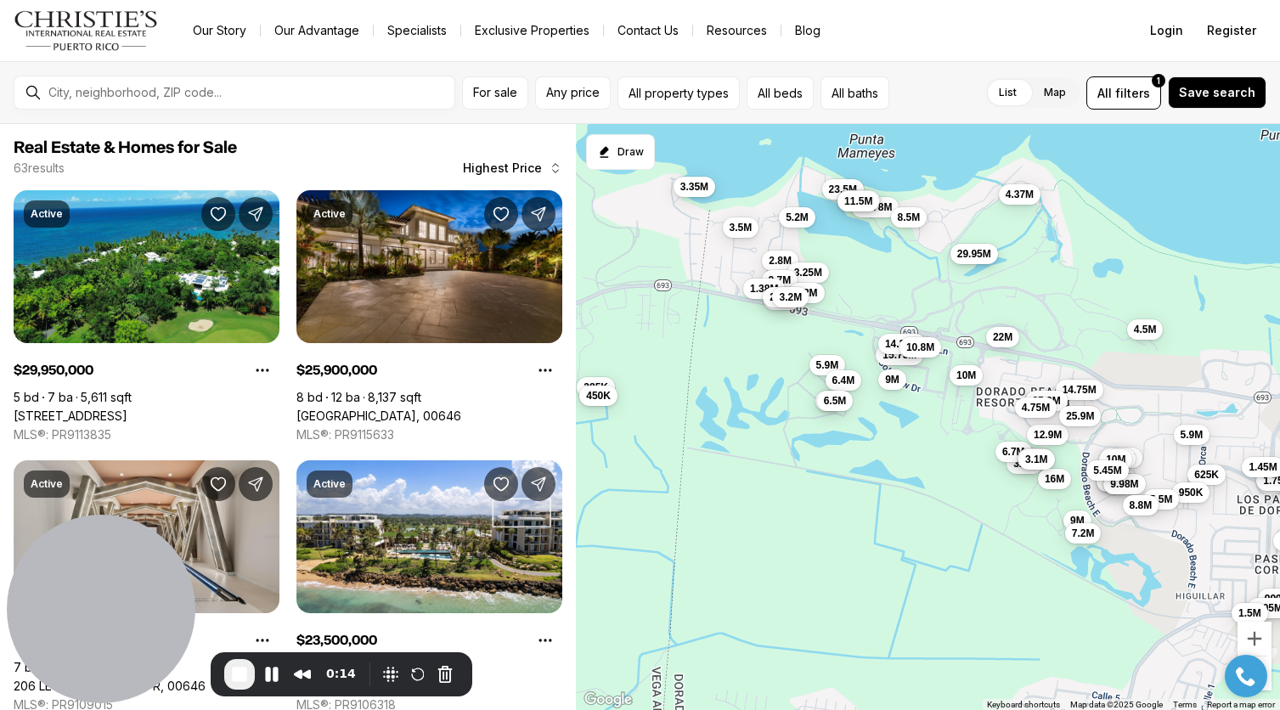
click at [960, 257] on span "29.95M" at bounding box center [974, 253] width 34 height 14
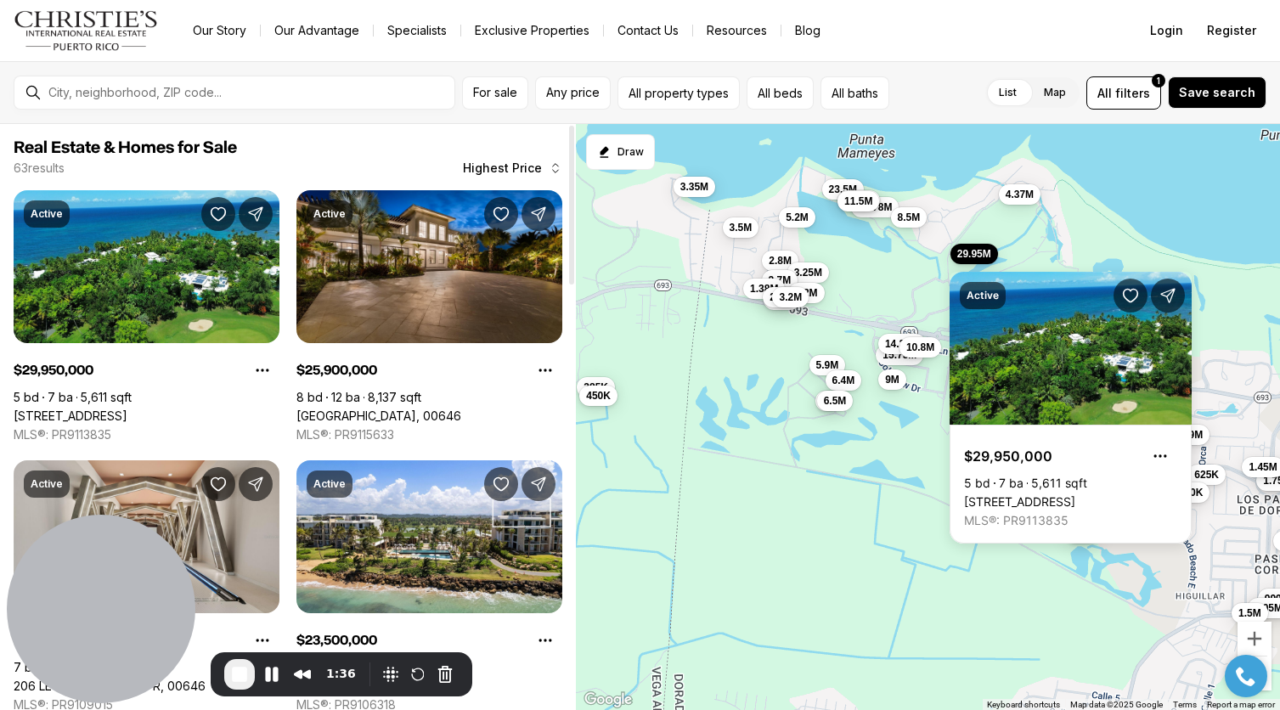
click at [233, 672] on span "End Recording" at bounding box center [239, 674] width 20 height 20
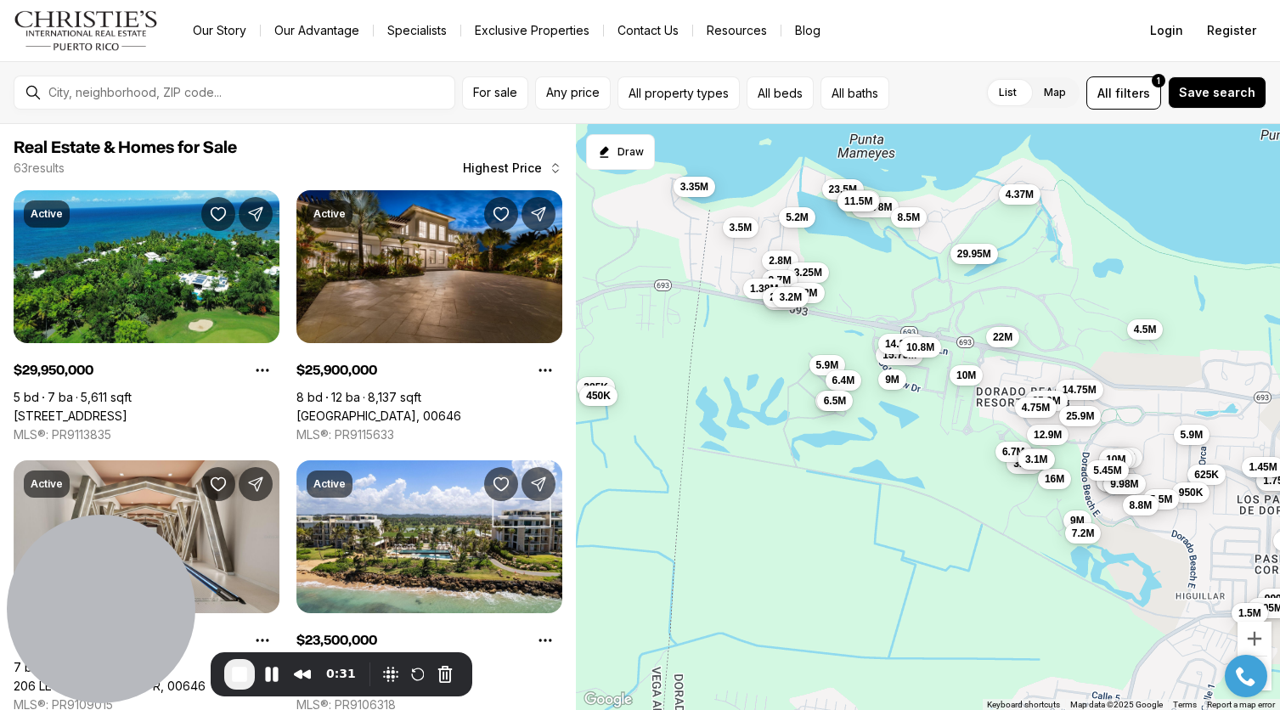
click at [976, 252] on span "29.95M" at bounding box center [974, 253] width 34 height 14
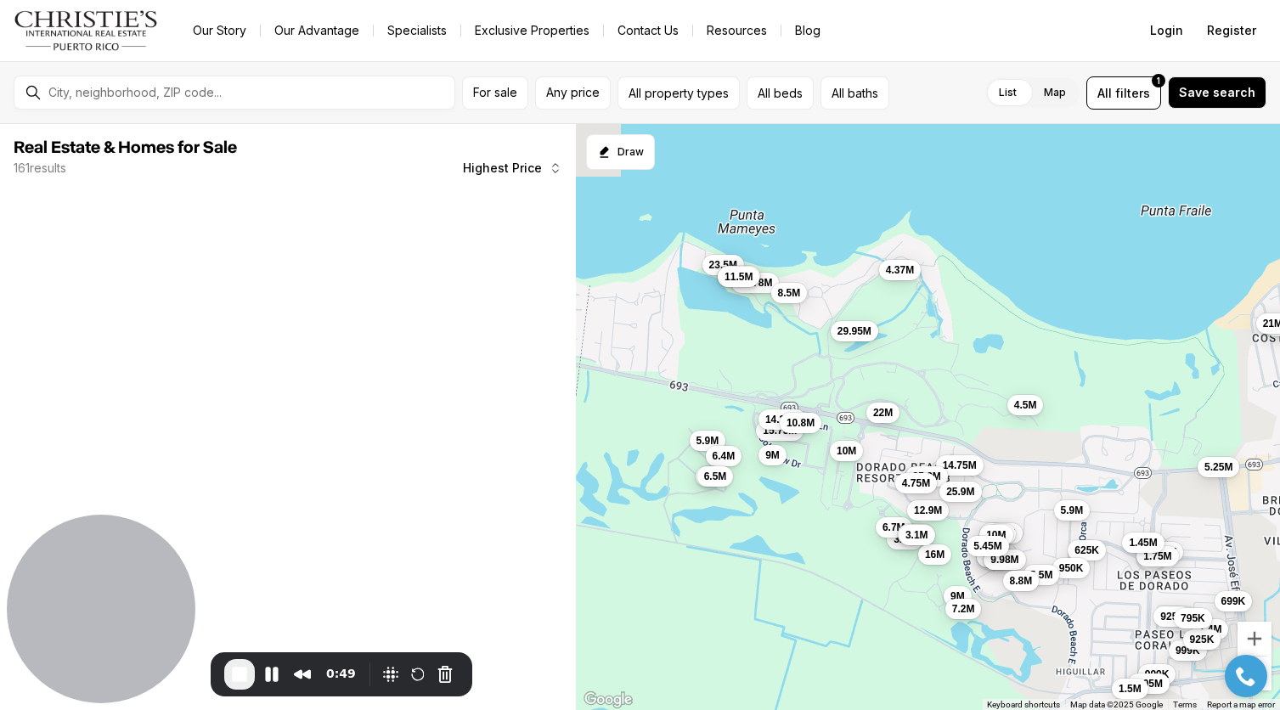
drag, startPoint x: 847, startPoint y: 333, endPoint x: 977, endPoint y: 317, distance: 131.0
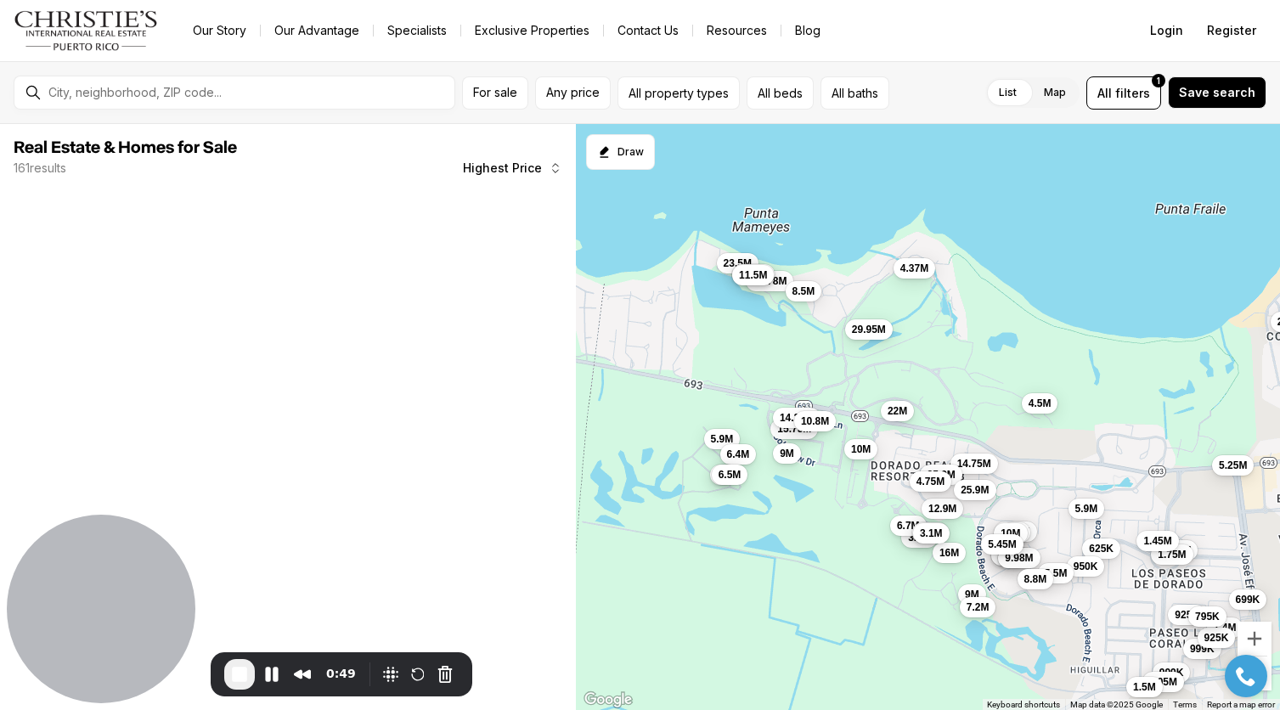
click at [977, 317] on div "5.5M 625K 1.95M 1.75M 5.6M 8.3M 9.98M 950K 925K 999K 1.05M 5.5M 1.5M 8.8M 4.5M …" at bounding box center [928, 417] width 704 height 587
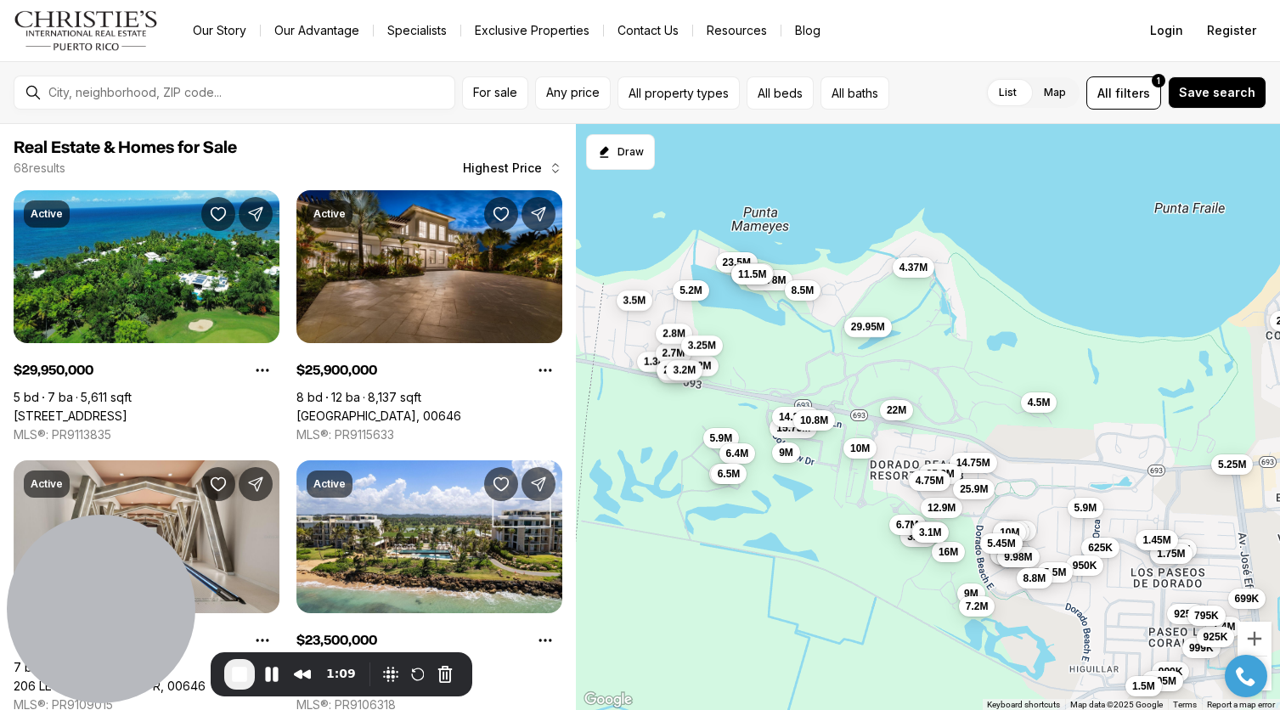
click at [872, 337] on div "29.95M" at bounding box center [868, 328] width 48 height 20
click at [873, 329] on span "29.95M" at bounding box center [867, 326] width 34 height 14
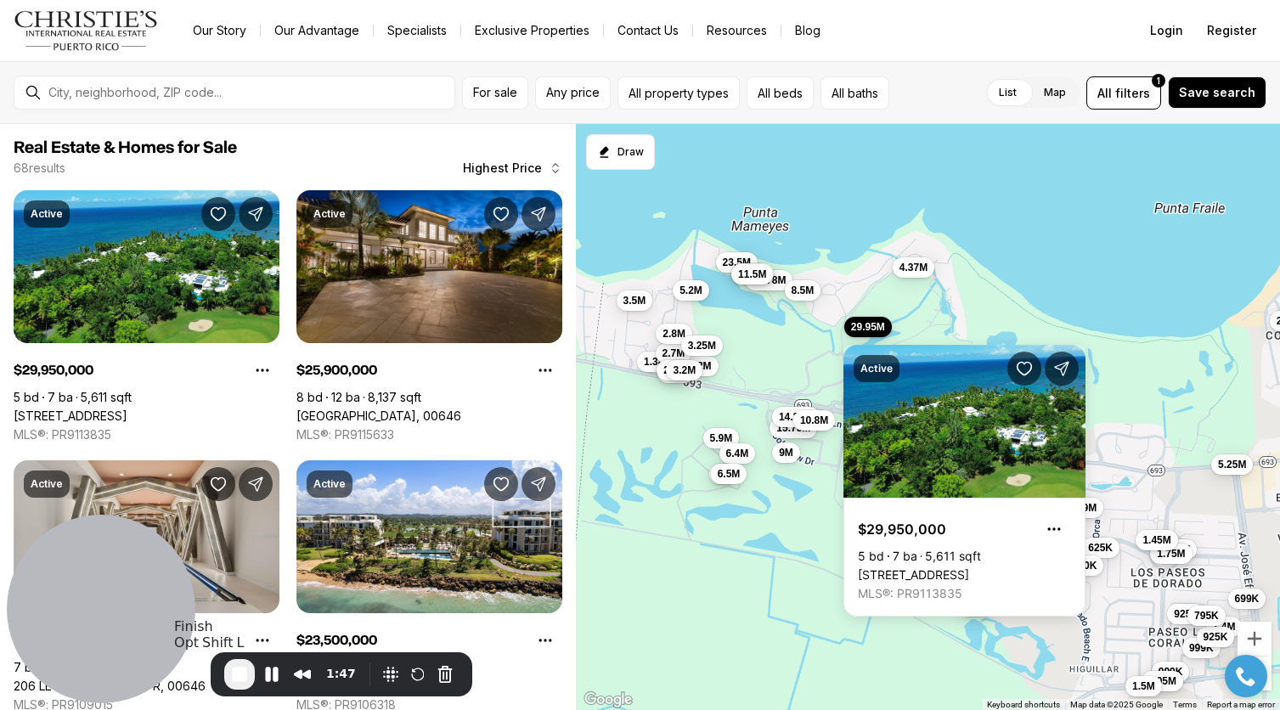
click at [240, 669] on span "End Recording" at bounding box center [239, 674] width 20 height 20
